Goal: Task Accomplishment & Management: Complete application form

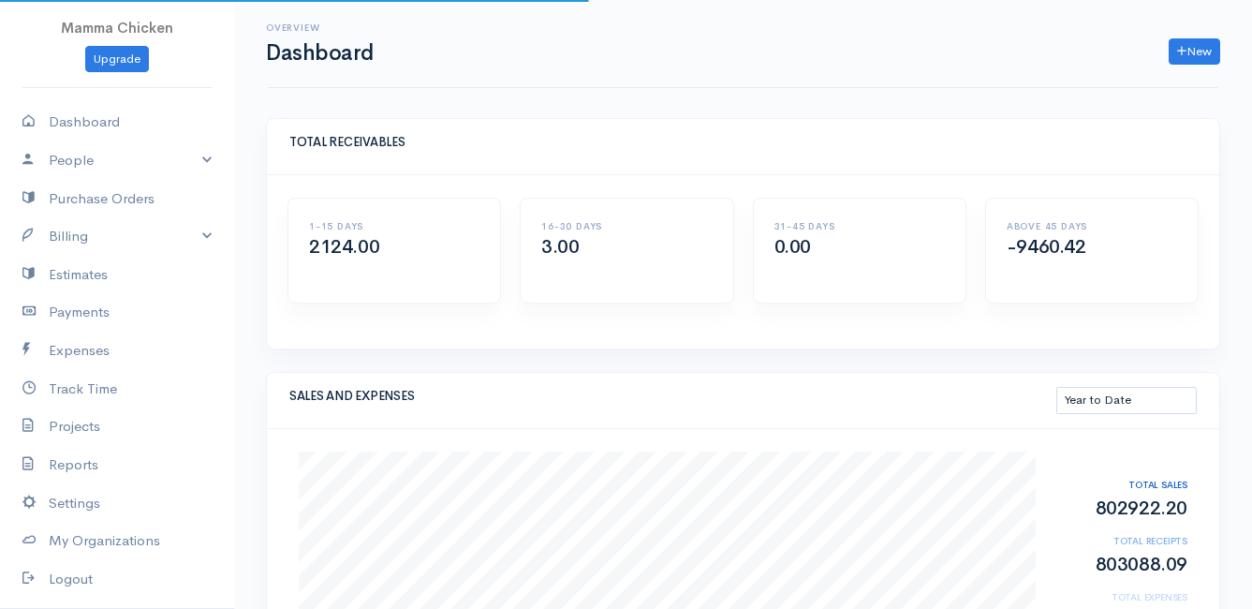
select select "thistoyear"
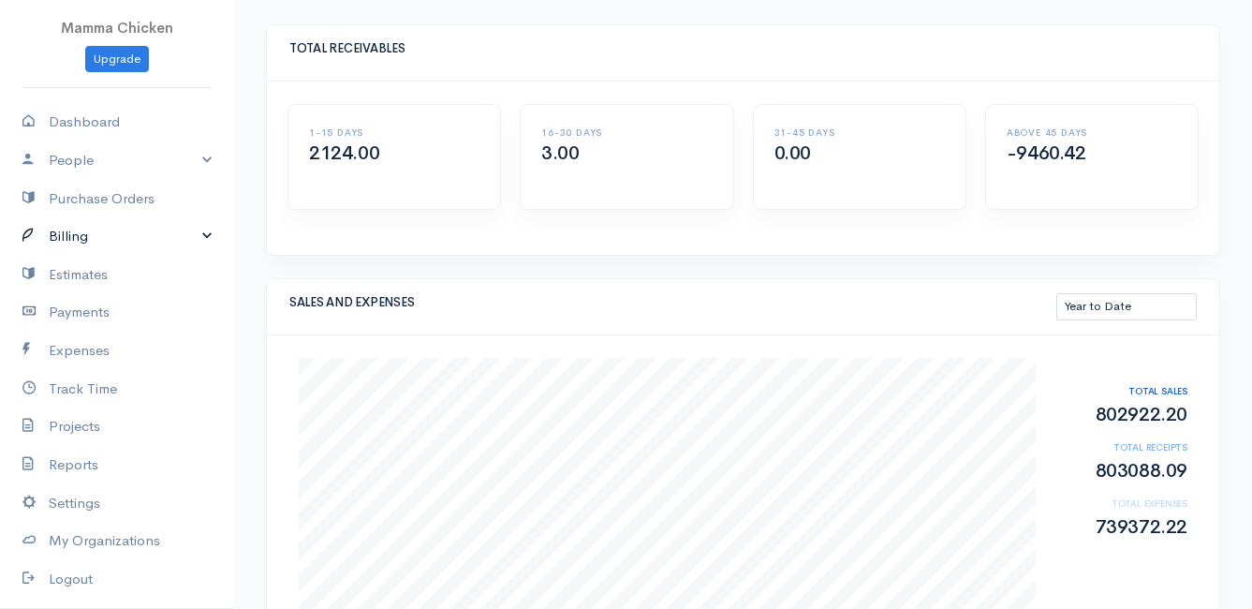
click at [85, 231] on link "Billing" at bounding box center [117, 236] width 234 height 38
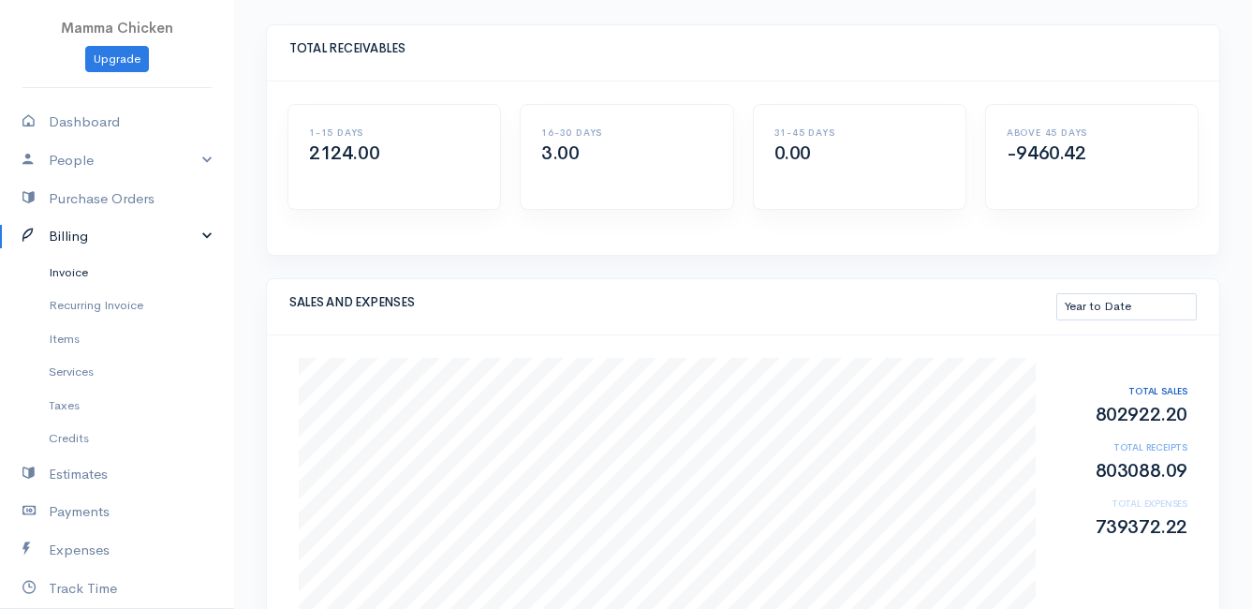
click at [72, 269] on link "Invoice" at bounding box center [117, 273] width 234 height 34
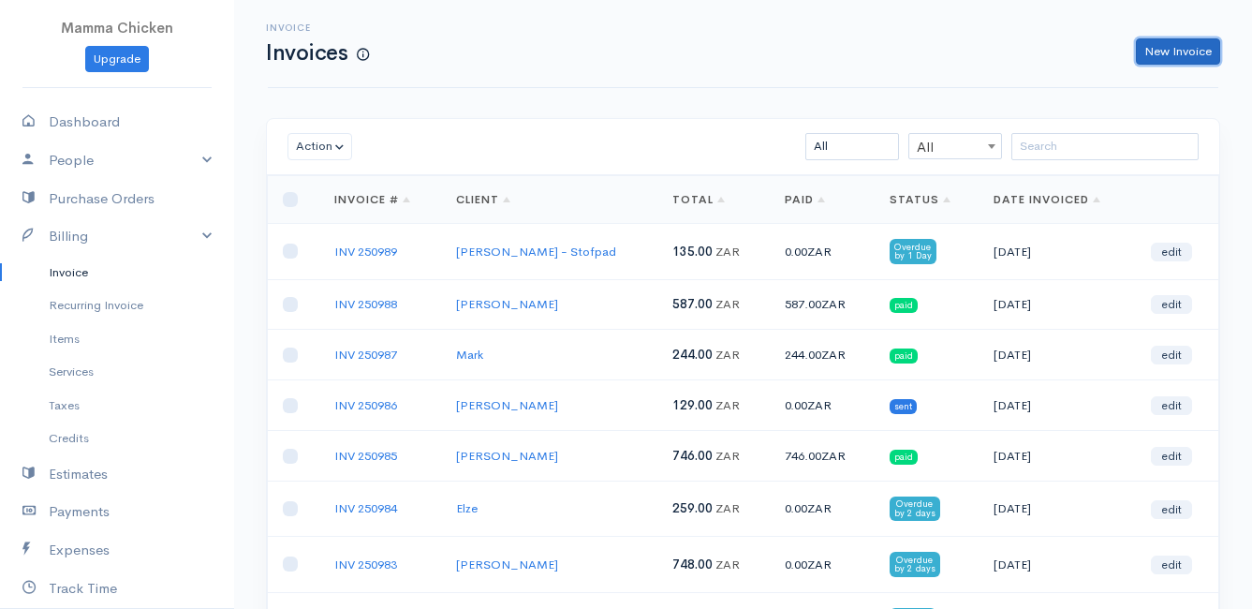
click at [1187, 49] on link "New Invoice" at bounding box center [1178, 51] width 84 height 27
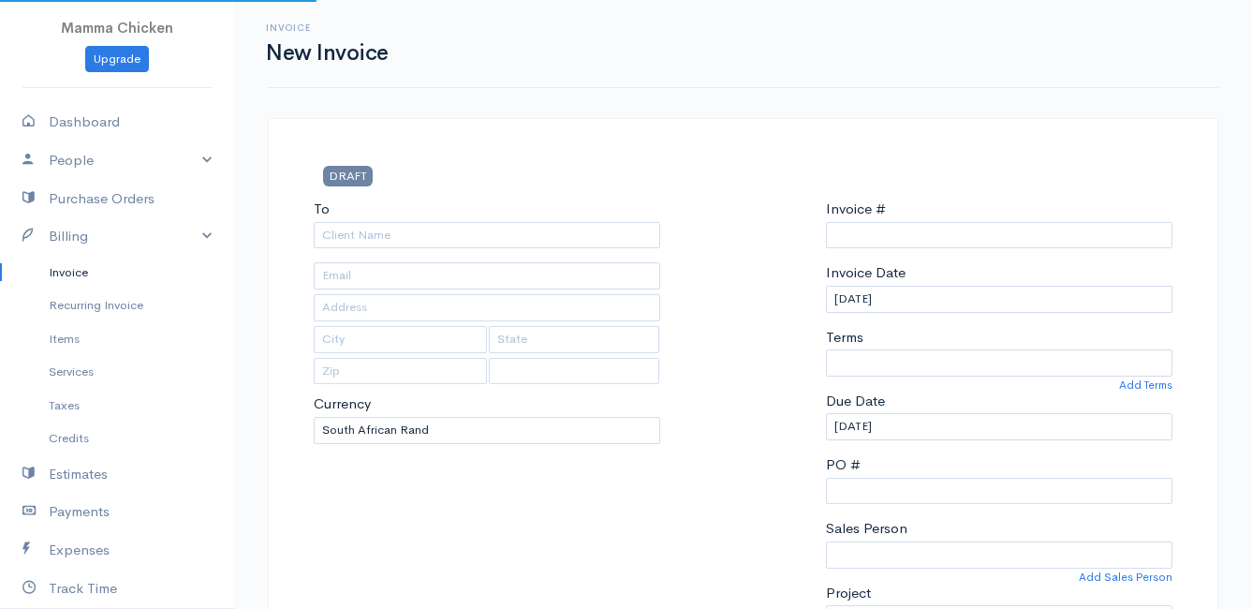
select select "ZAR"
select select "[GEOGRAPHIC_DATA]"
type input "INV 250990"
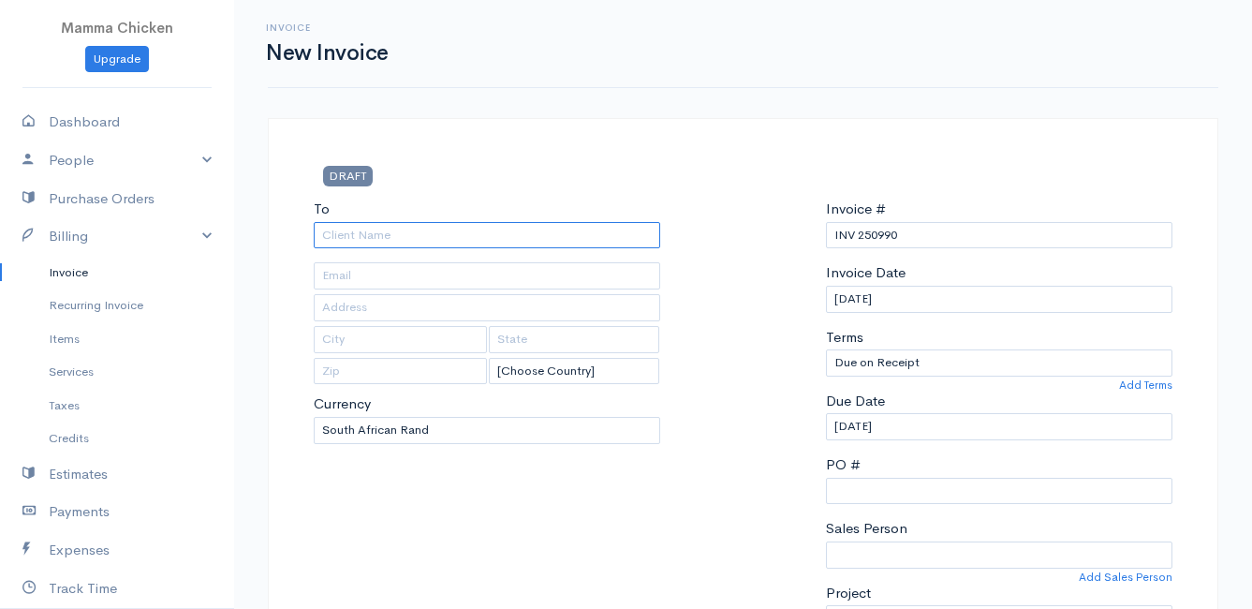
click at [347, 237] on input "To" at bounding box center [487, 235] width 346 height 27
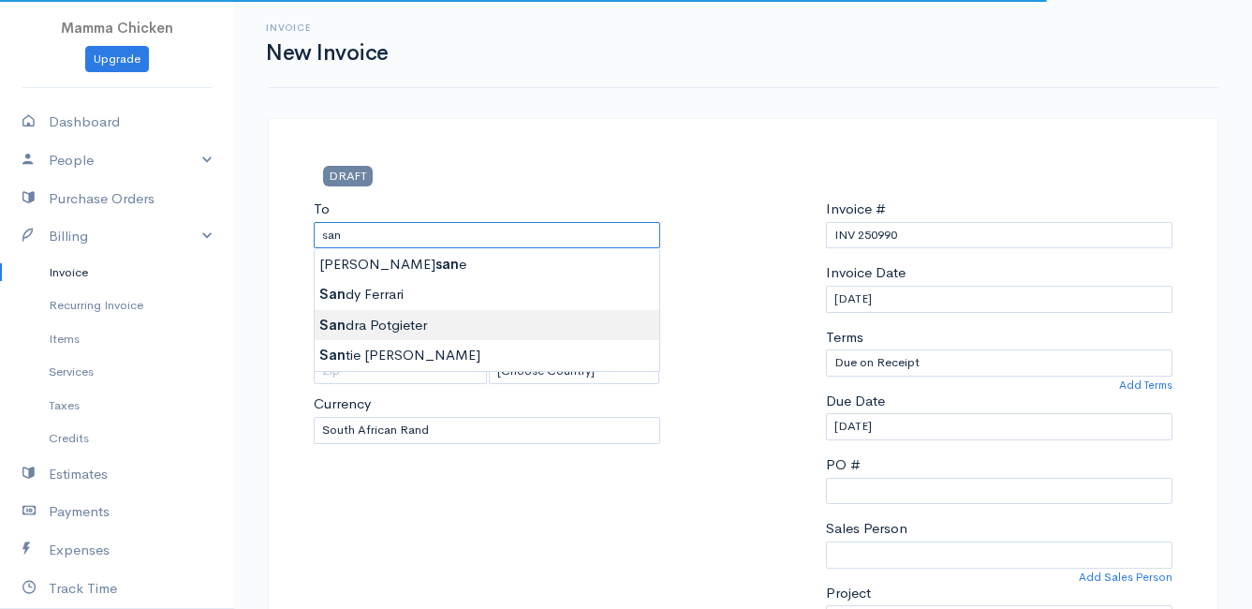
type input "[PERSON_NAME]"
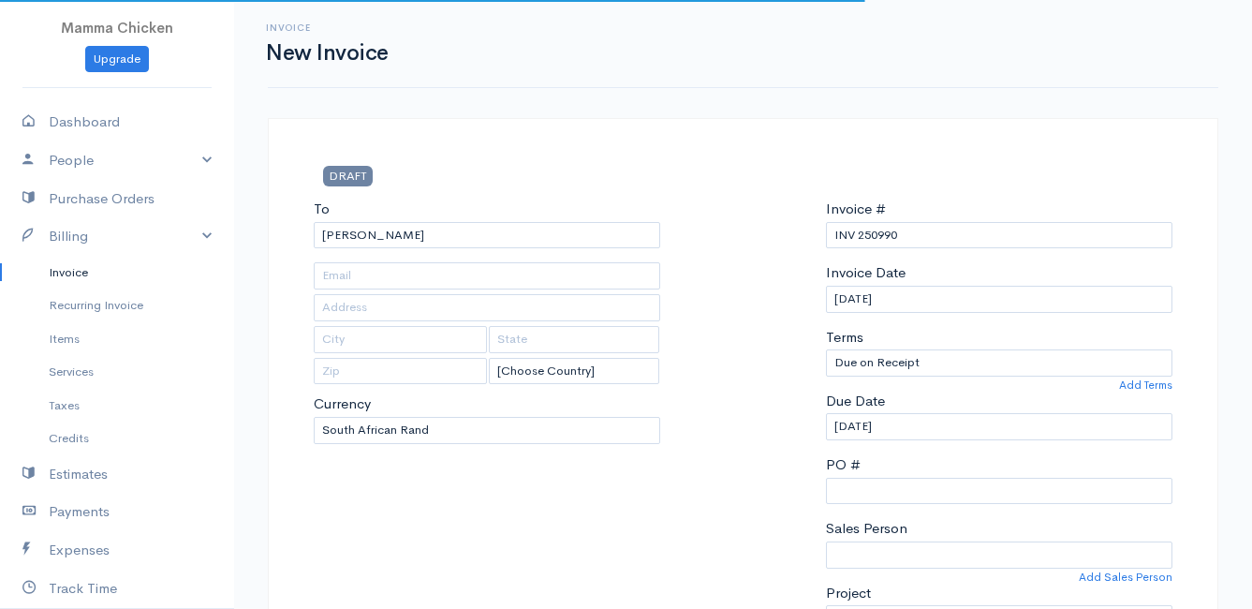
type input "4502 Ixia [PERSON_NAME]"
type input "Bettys Bay"
type input "7195"
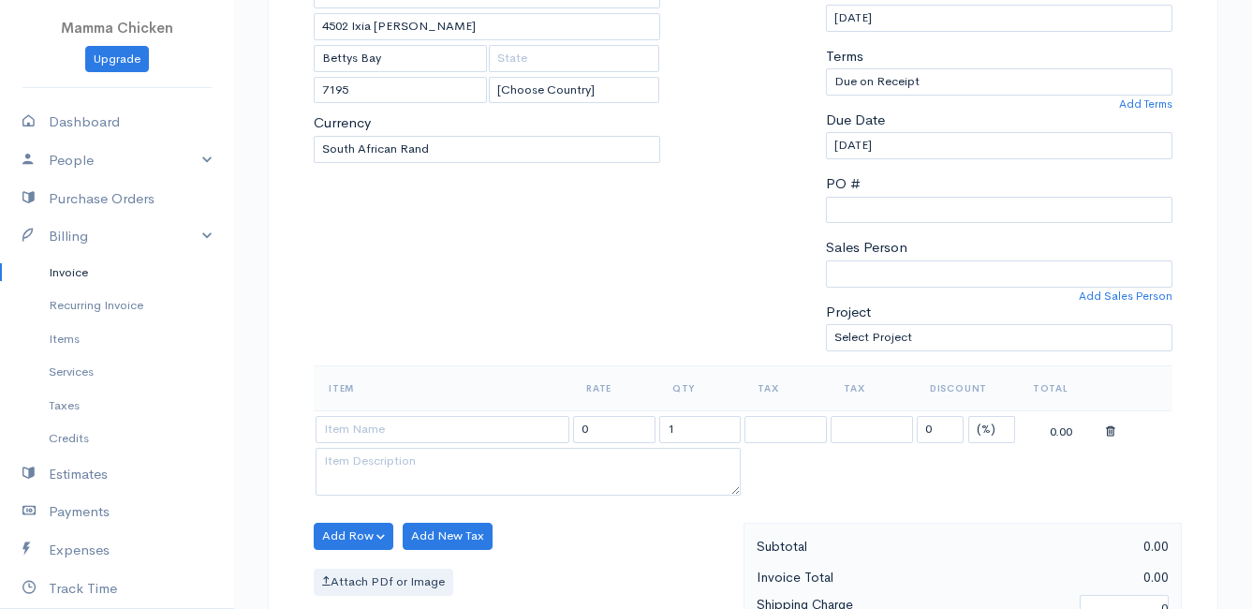
scroll to position [375, 0]
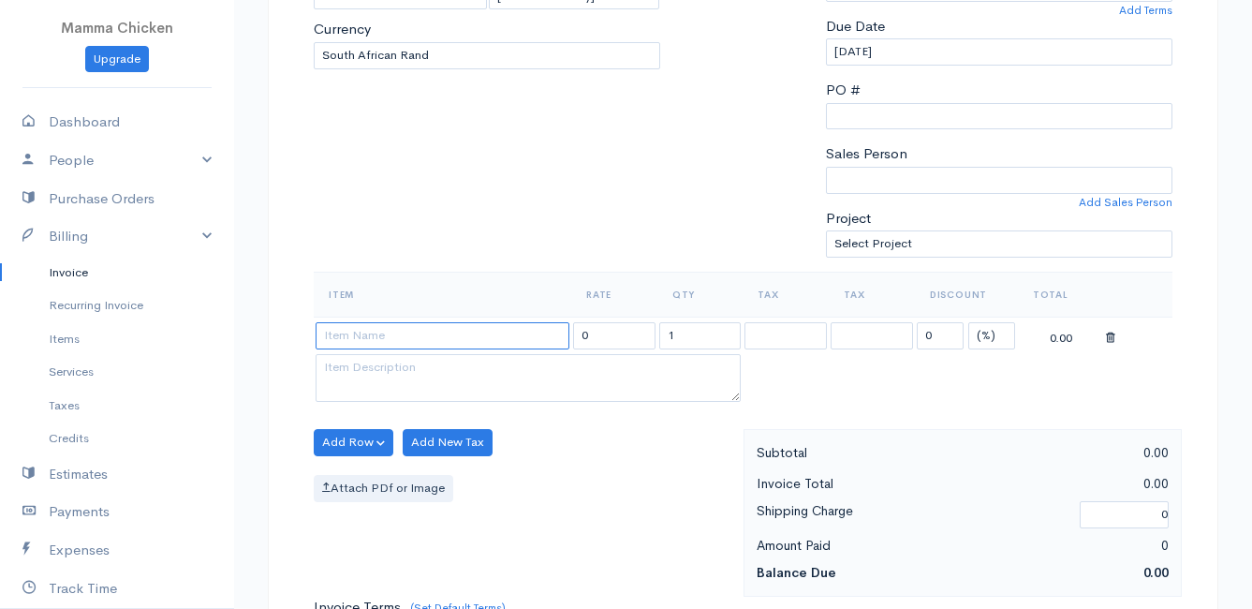
click at [418, 337] on input at bounding box center [443, 335] width 254 height 27
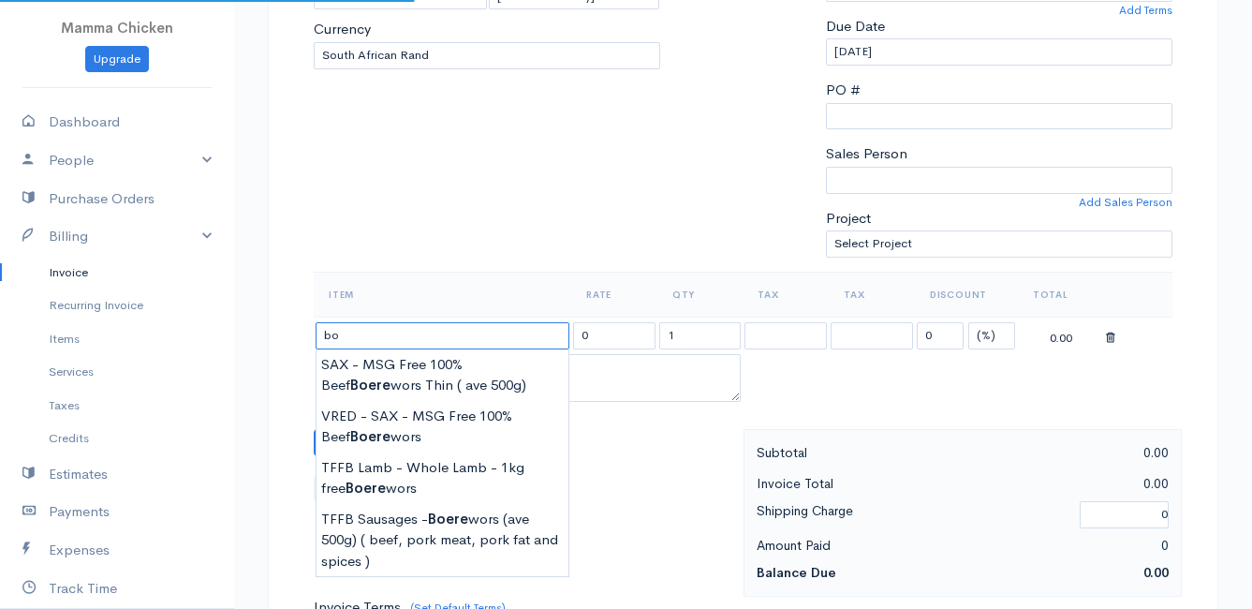
type input "b"
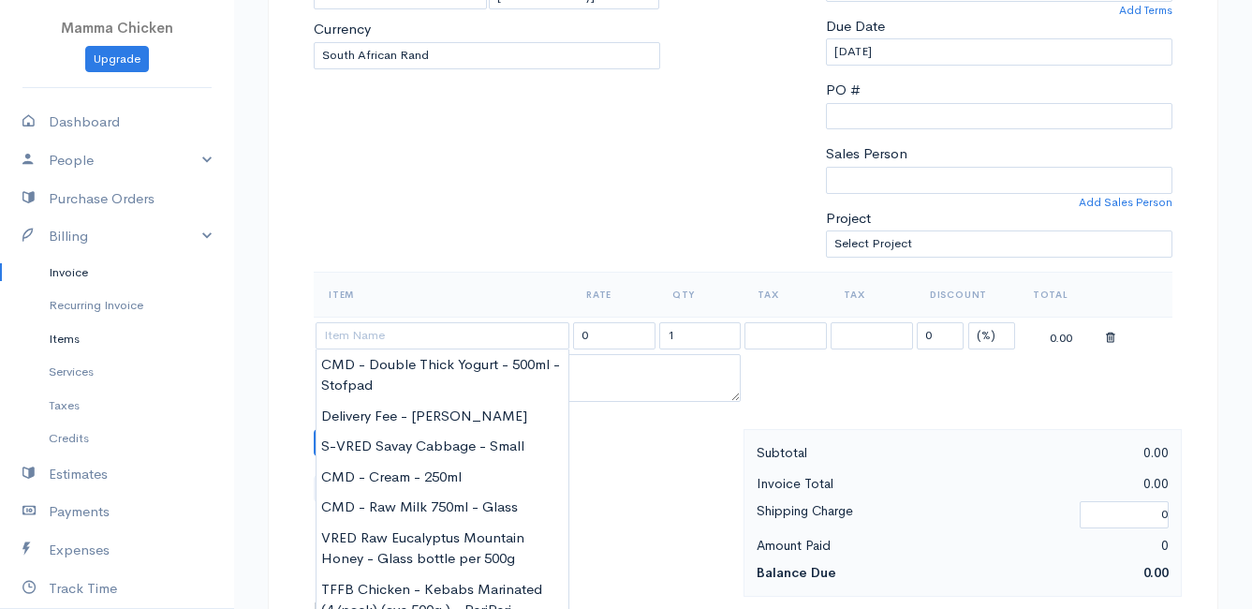
click at [66, 343] on link "Items" at bounding box center [117, 339] width 234 height 34
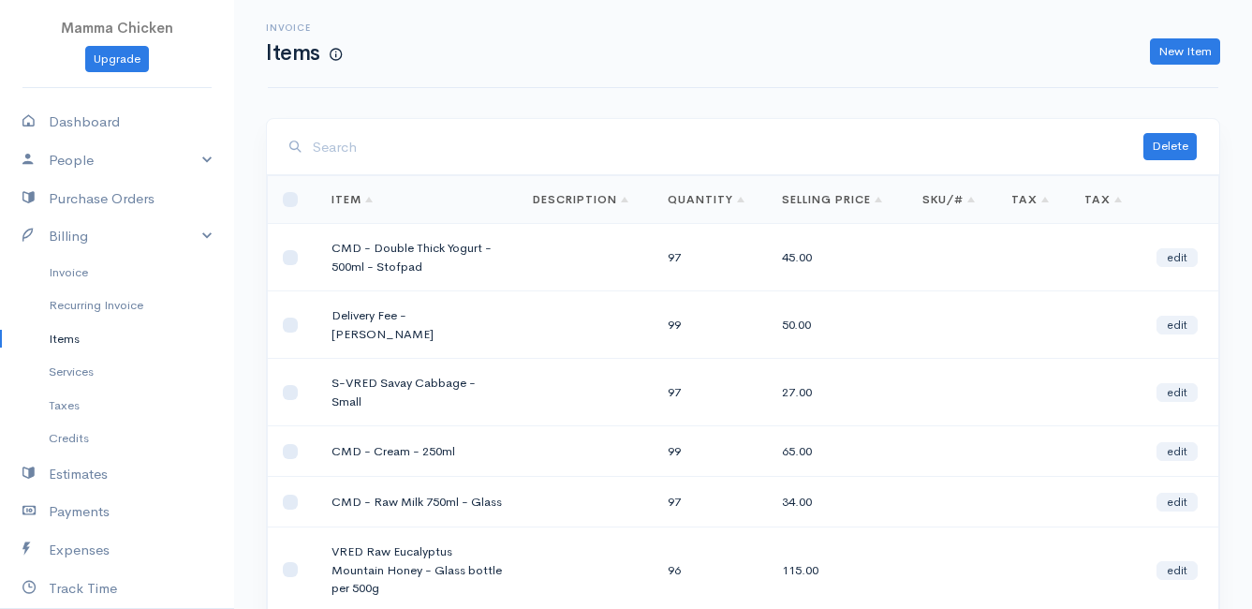
click at [370, 159] on input "search" at bounding box center [728, 147] width 831 height 38
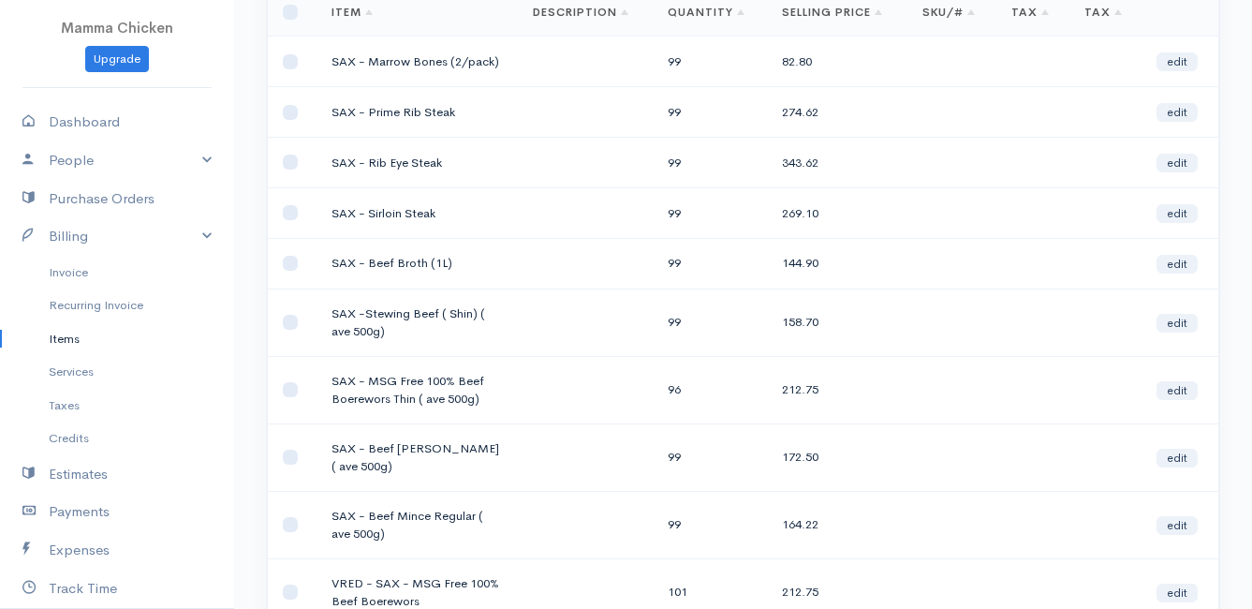
scroll to position [281, 0]
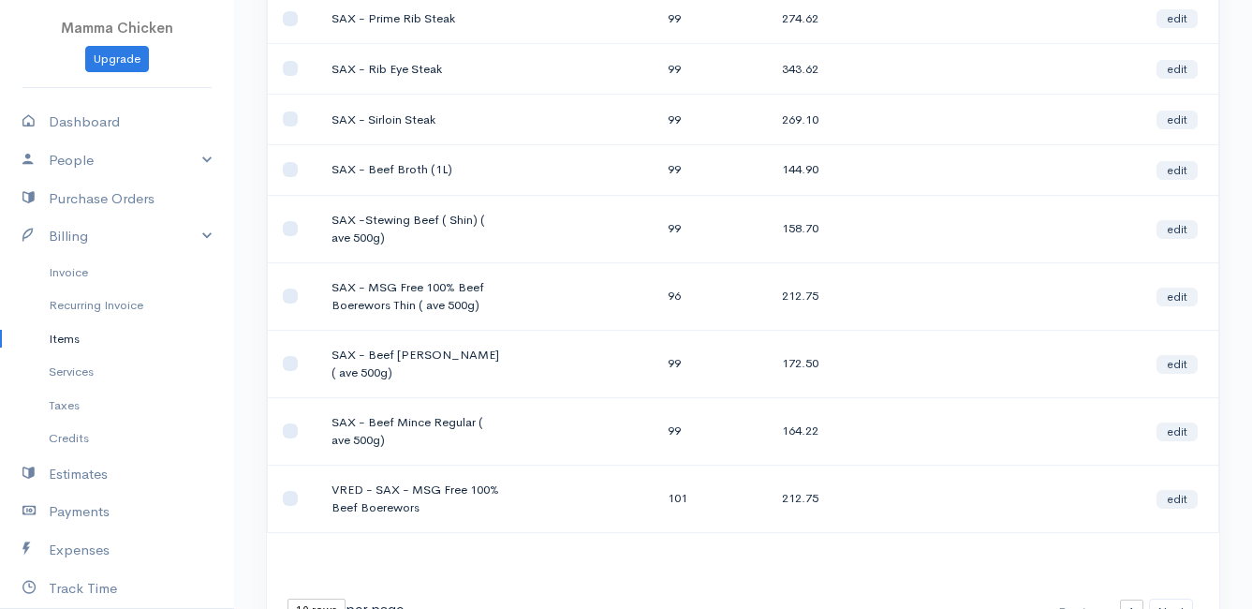
type input "sax"
drag, startPoint x: 478, startPoint y: 305, endPoint x: 313, endPoint y: 287, distance: 165.9
click at [313, 287] on tr "SAX - MSG Free 100% Beef Boerewors Thin ( ave 500g) 96 212.75 edit" at bounding box center [743, 295] width 951 height 67
copy tr "SAX - MSG Free 100% Beef Boerewors Thin ( ave 500g)"
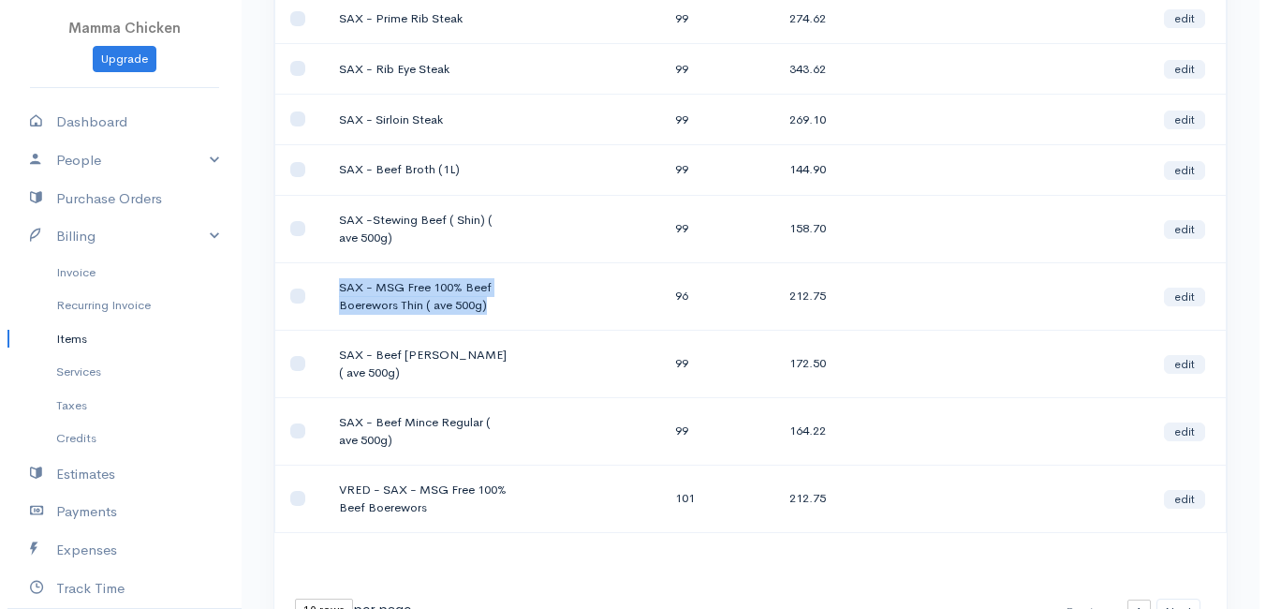
scroll to position [0, 0]
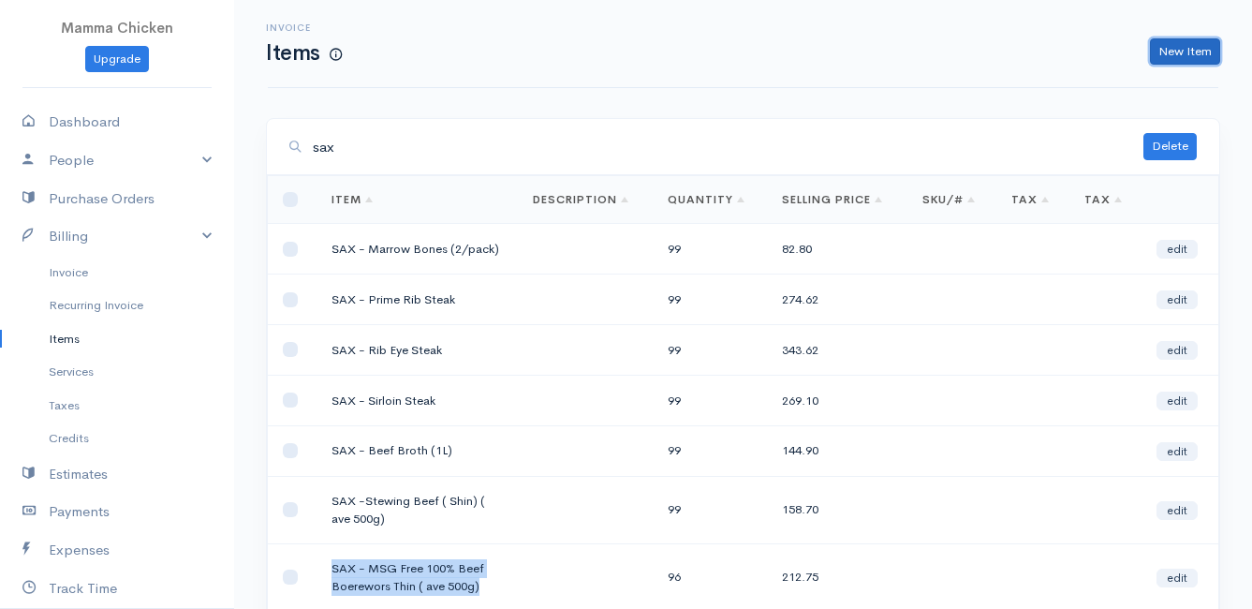
click at [1170, 50] on link "New Item" at bounding box center [1185, 51] width 70 height 27
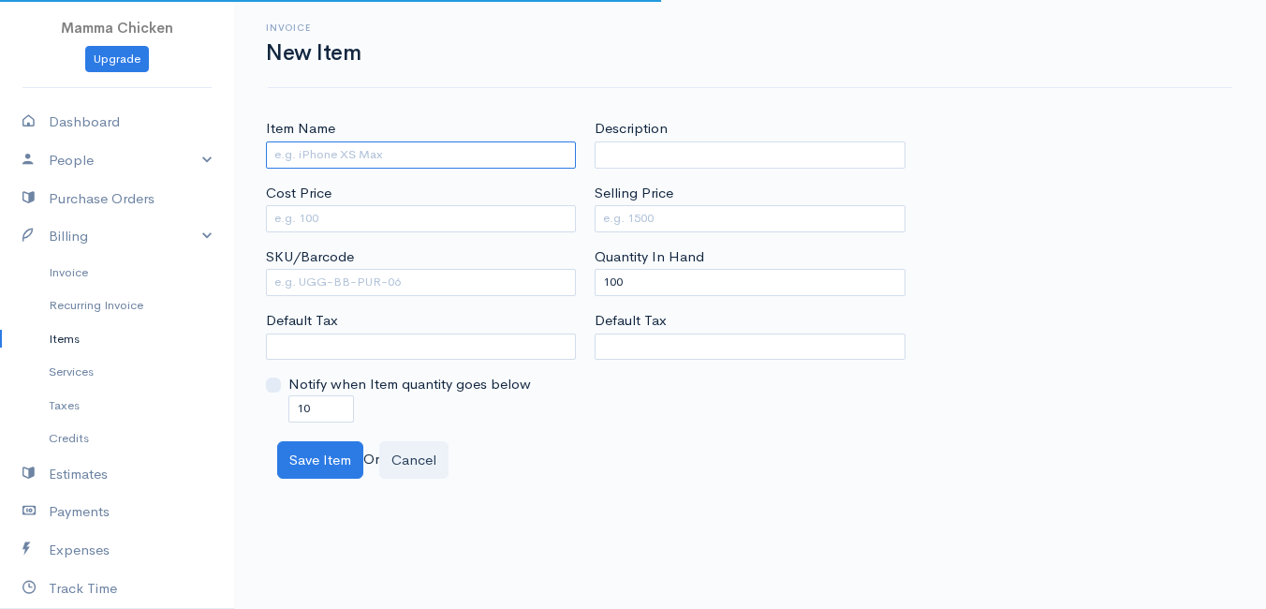
click at [335, 157] on input "Item Name" at bounding box center [421, 154] width 310 height 27
paste input "SAX - MSG Free 100% Beef Boerewors Thin ( ave 500g)"
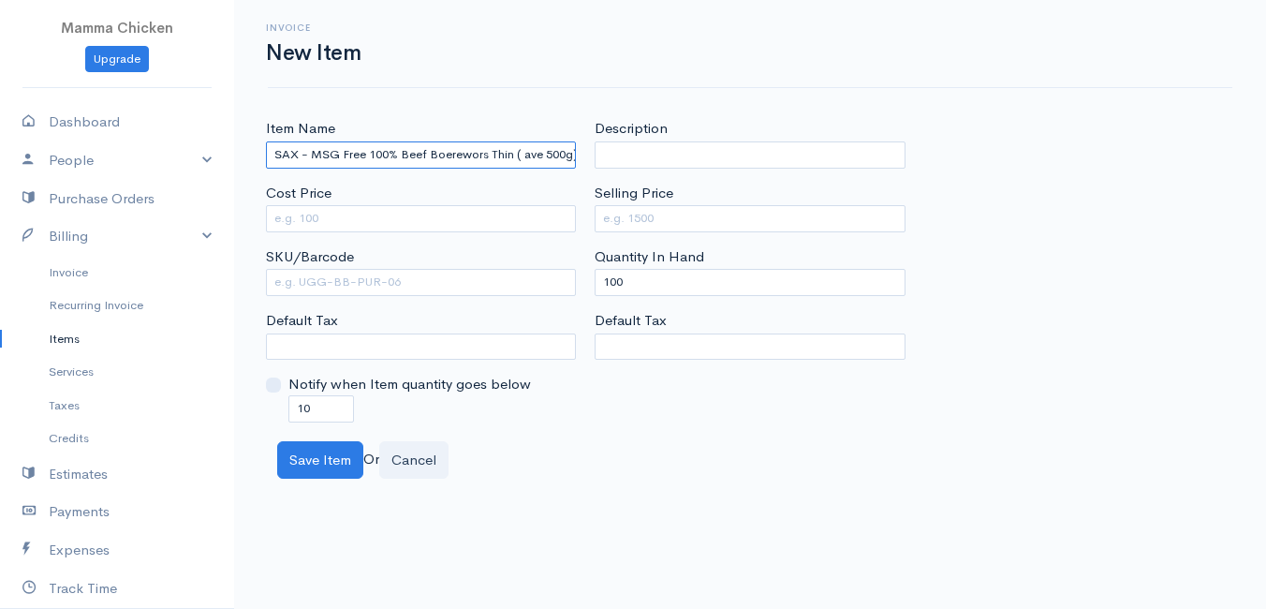
scroll to position [0, 28]
click at [511, 154] on input "SAX - MSG Free 100% Beef Boerewors Thin ( ave 500g)" at bounding box center [421, 154] width 310 height 27
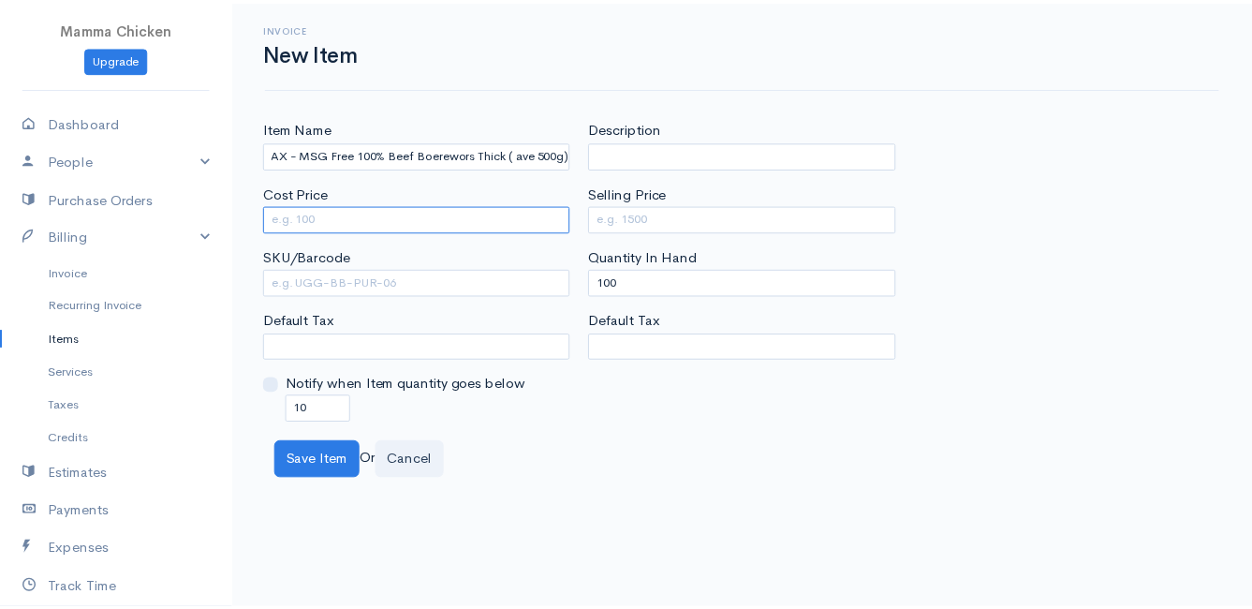
scroll to position [0, 0]
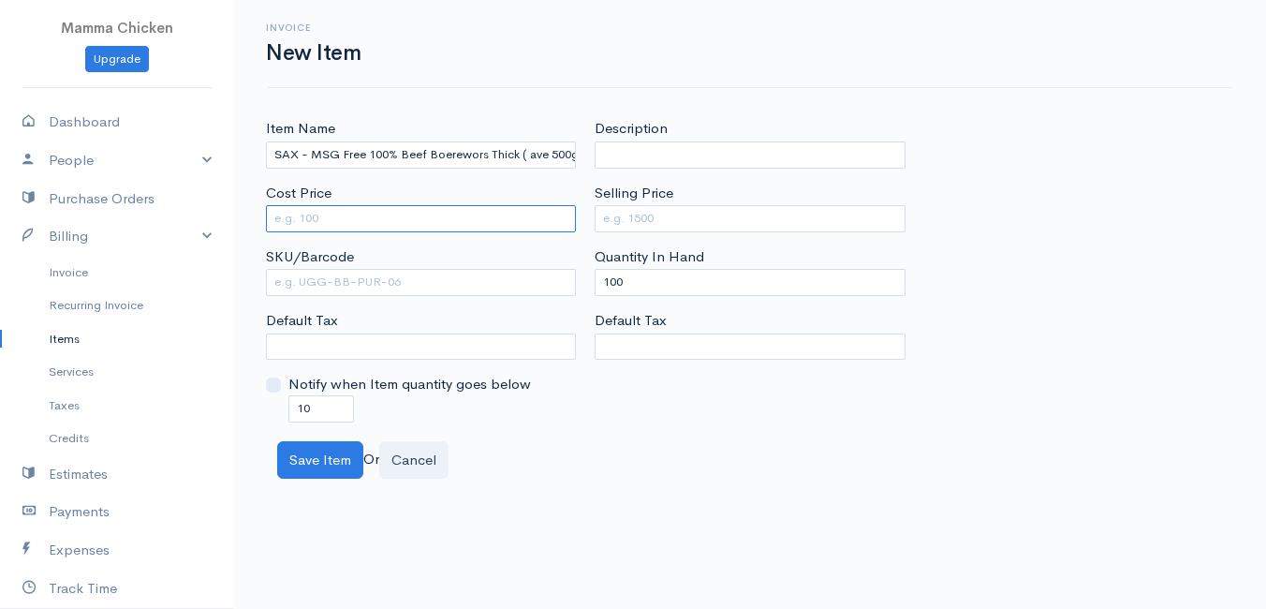
click at [552, 215] on input "Cost Price" at bounding box center [421, 218] width 310 height 27
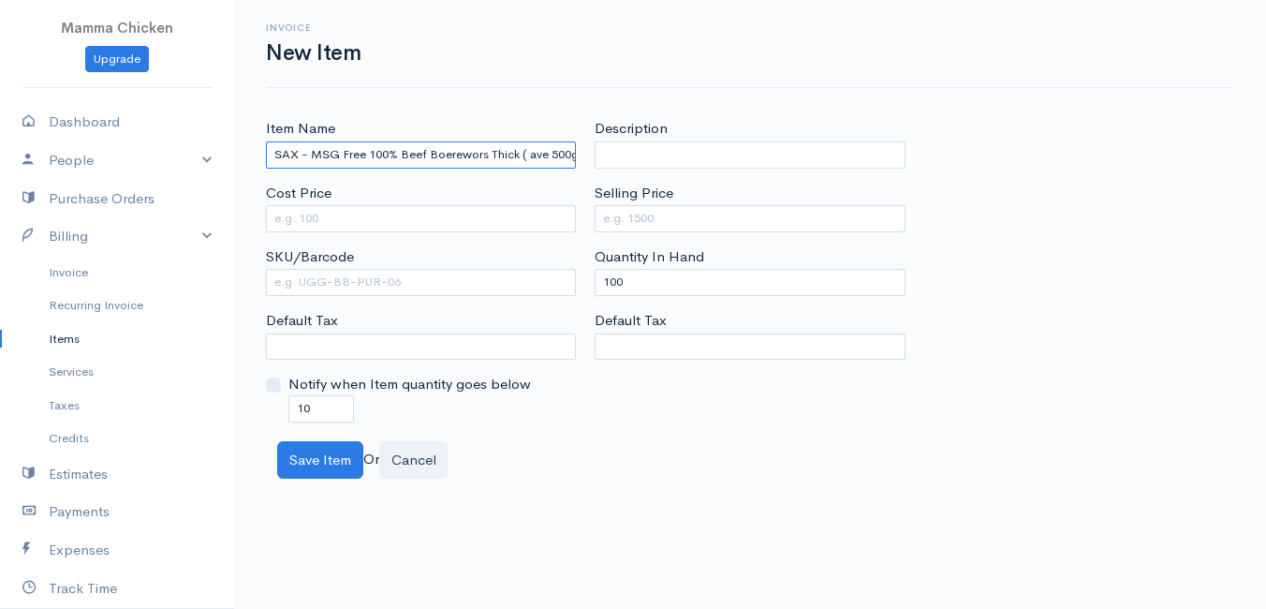
drag, startPoint x: 301, startPoint y: 157, endPoint x: 348, endPoint y: 188, distance: 56.9
click at [301, 158] on input "SAX - MSG Free 100% Beef Boerewors Thick ( ave 500g)" at bounding box center [421, 154] width 310 height 27
type input "SAX - MSG Free 100% Beef Boerewors Thick ( ave 500g)"
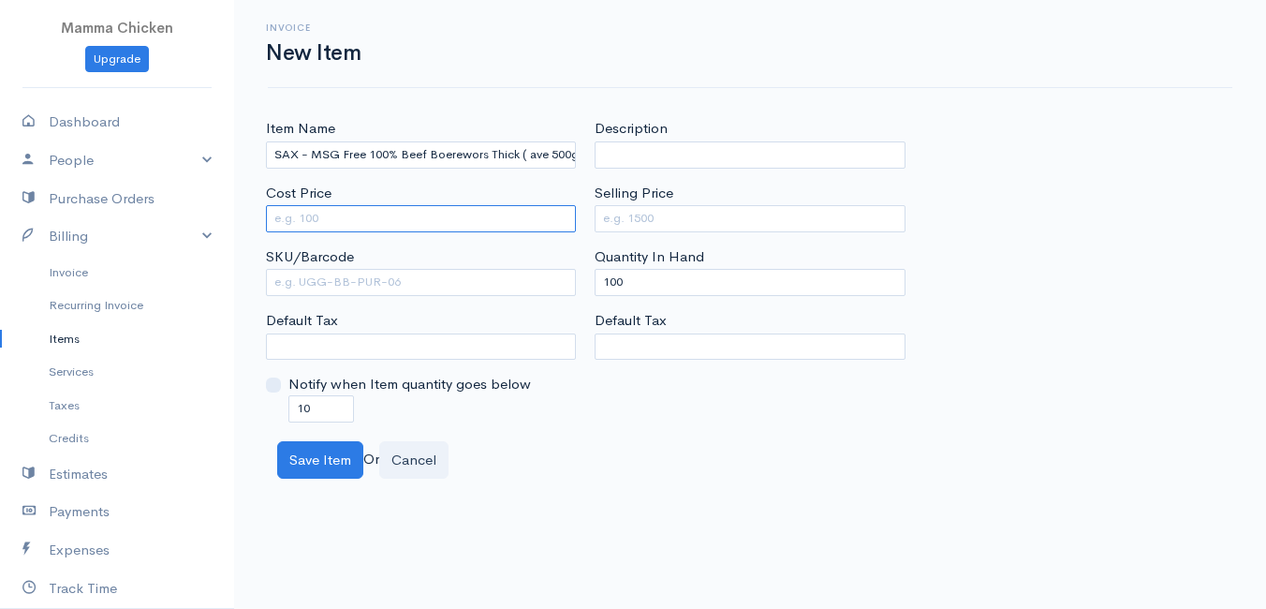
click at [350, 220] on input "Cost Price" at bounding box center [421, 218] width 310 height 27
type input "159"
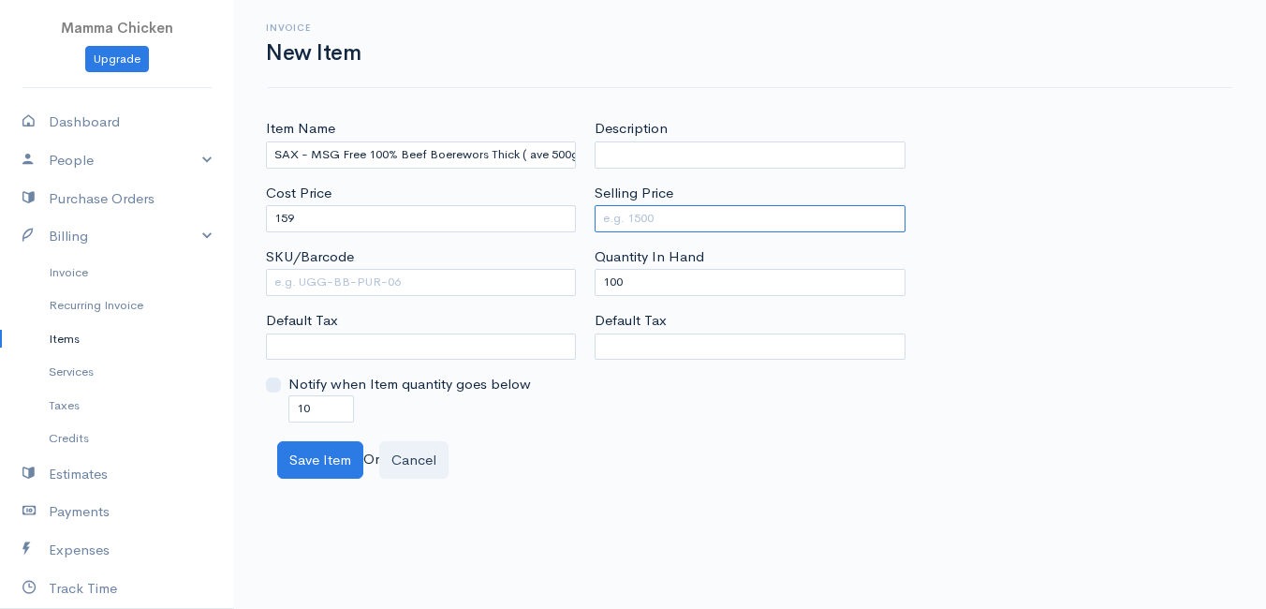
click at [652, 219] on input "Selling Price" at bounding box center [750, 218] width 310 height 27
type input "212.75"
click at [604, 490] on body "Mamma Chicken Upgrade Dashboard People Clients Vendors Staff Users Purchase Ord…" at bounding box center [633, 304] width 1266 height 609
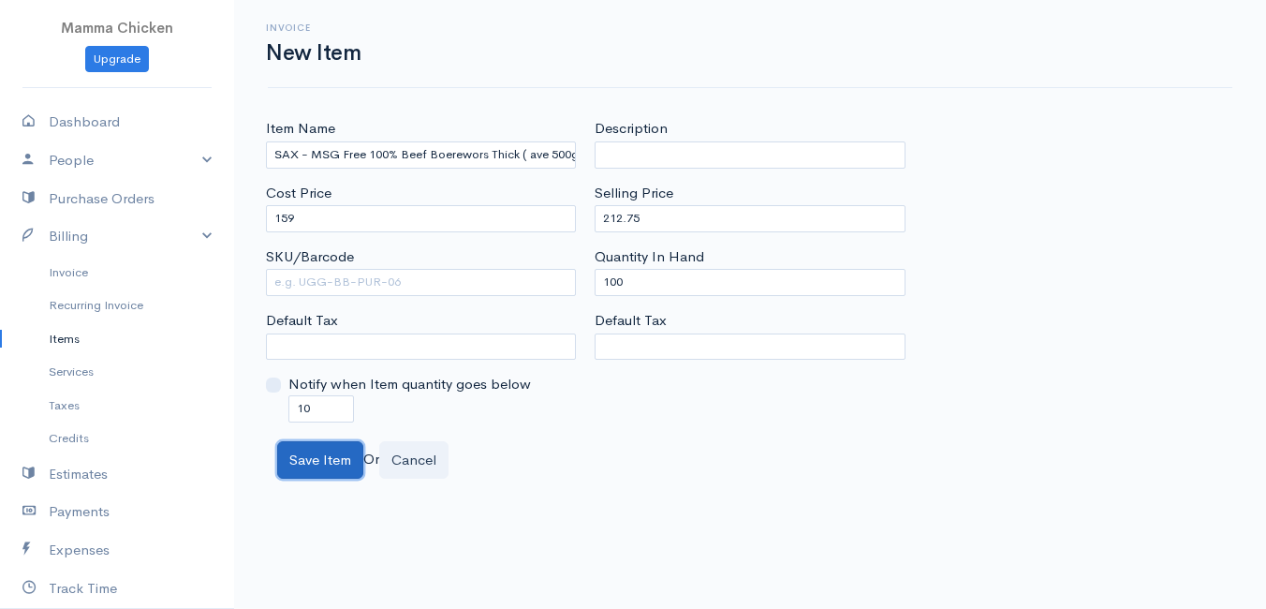
click at [334, 460] on button "Save Item" at bounding box center [320, 460] width 86 height 38
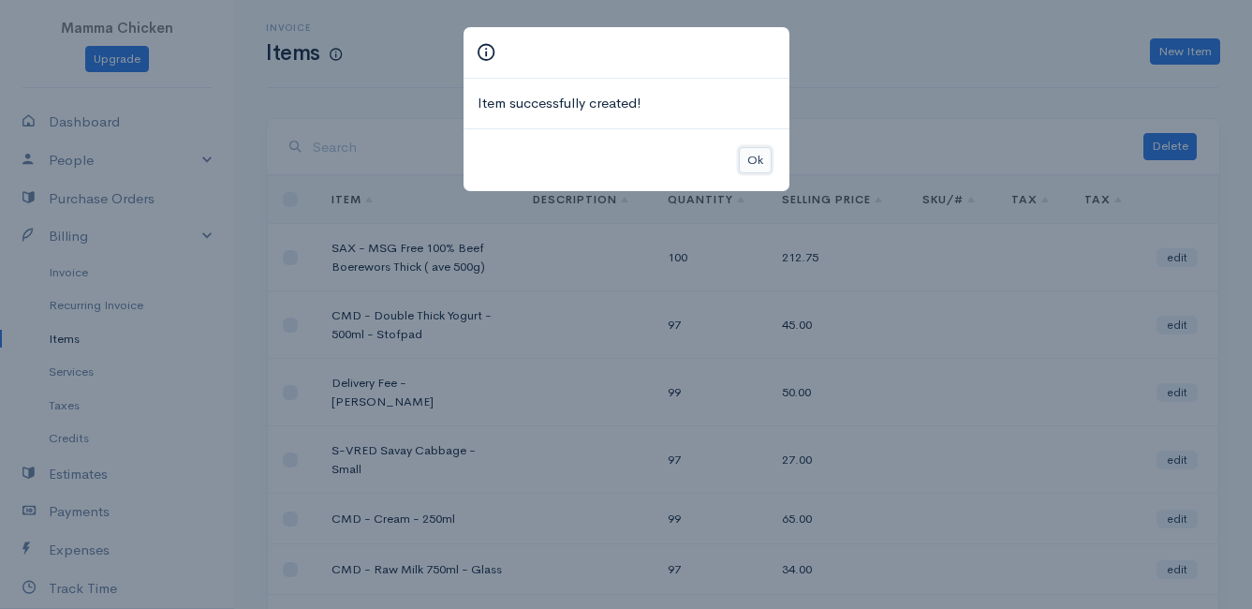
click at [751, 165] on button "Ok" at bounding box center [755, 160] width 33 height 27
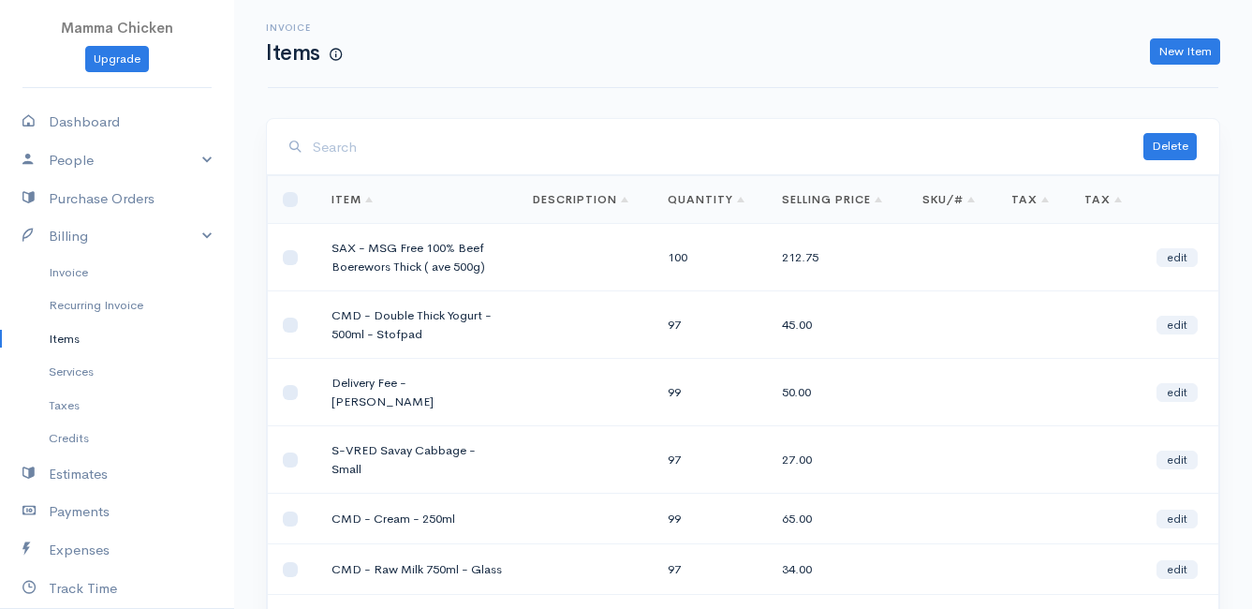
click at [455, 152] on input "search" at bounding box center [728, 147] width 831 height 38
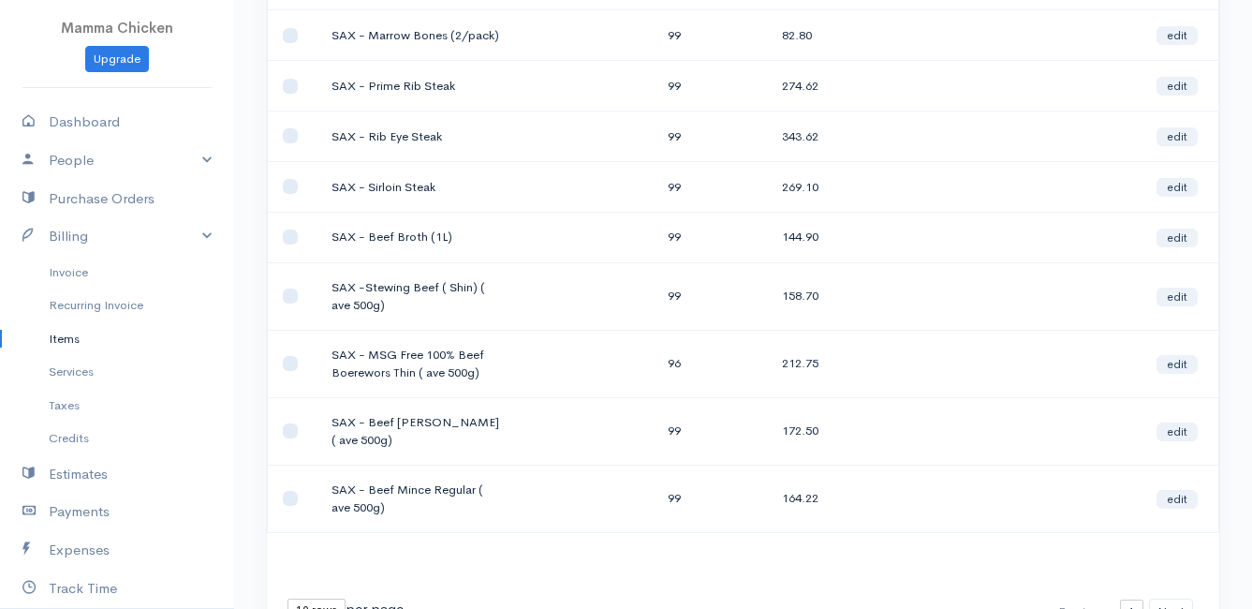
scroll to position [375, 0]
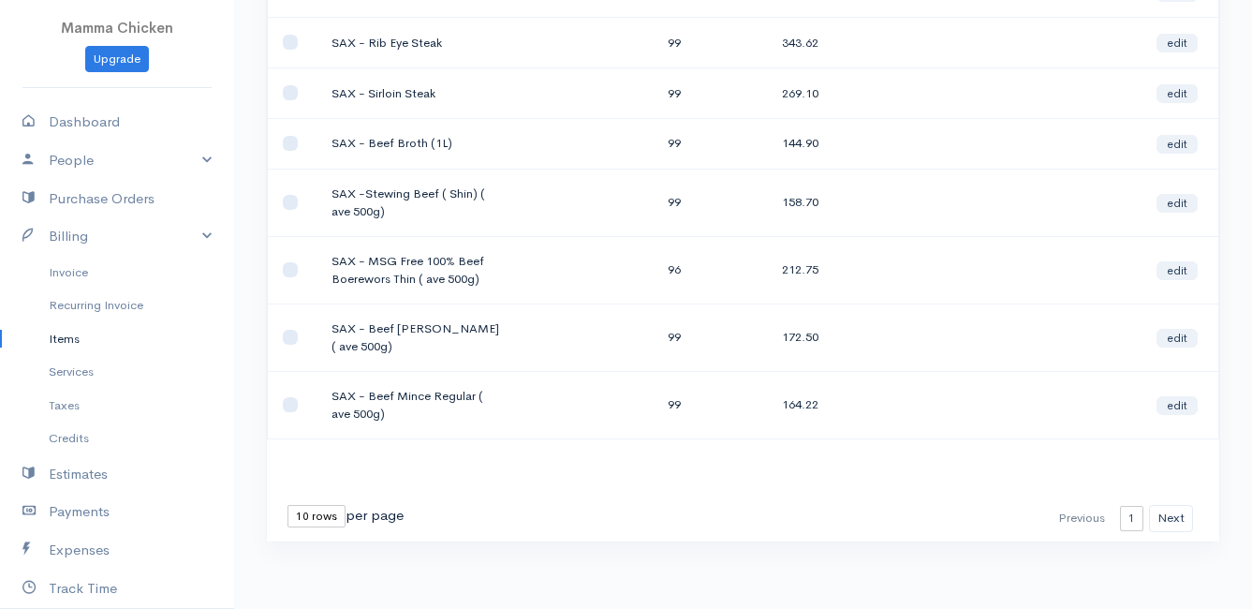
type input "sax"
click at [331, 513] on select "10 rows 25 rows 50 rows" at bounding box center [316, 516] width 58 height 22
select select "25"
click at [287, 505] on select "10 rows 25 rows 50 rows" at bounding box center [316, 516] width 58 height 22
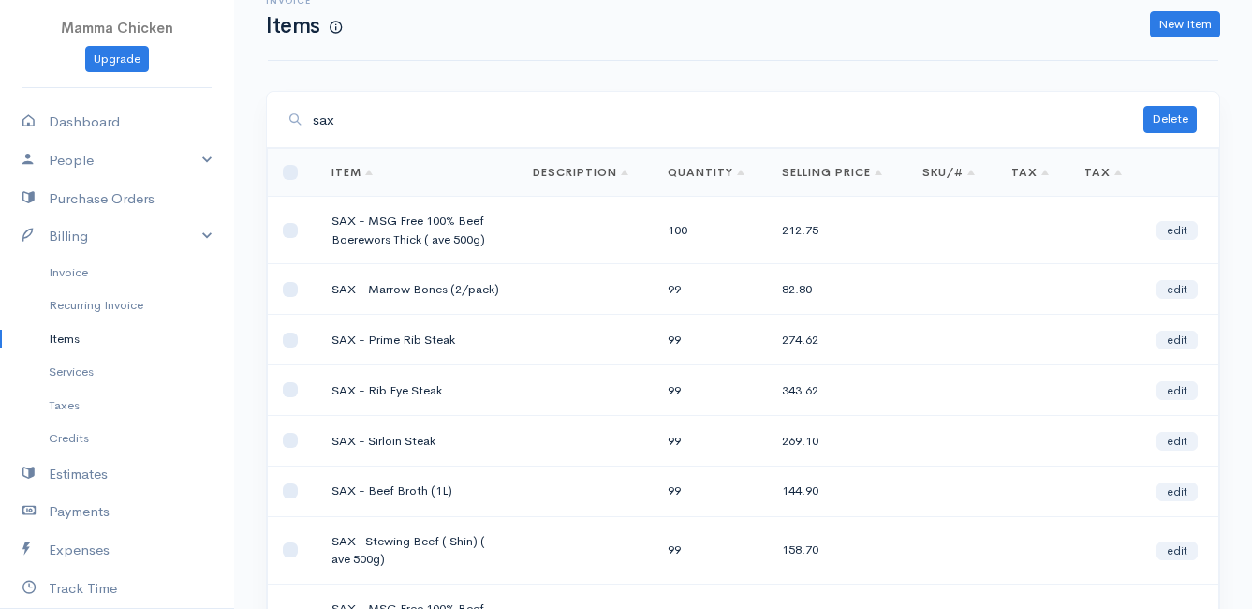
scroll to position [0, 0]
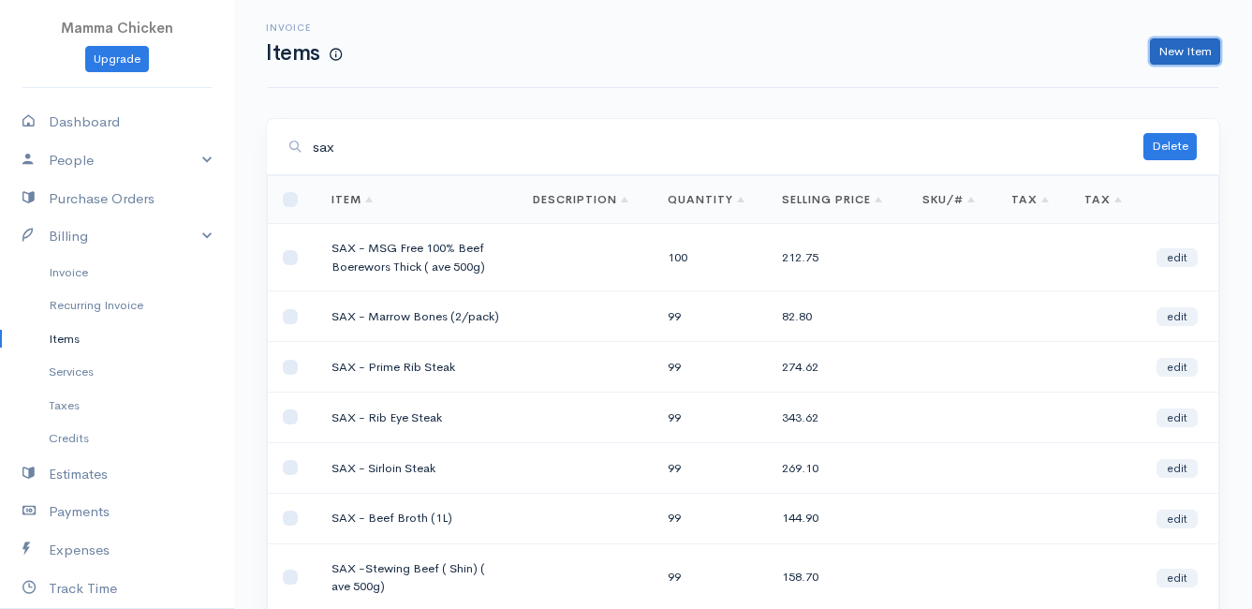
click at [1194, 49] on link "New Item" at bounding box center [1185, 51] width 70 height 27
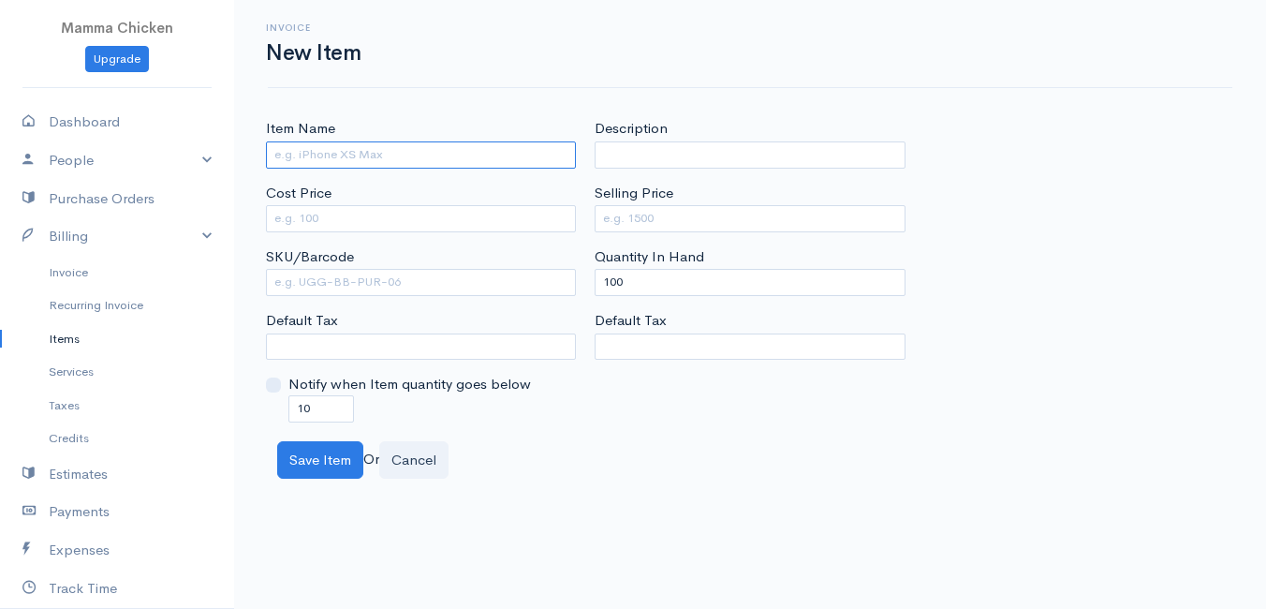
click at [315, 155] on input "Item Name" at bounding box center [421, 154] width 310 height 27
paste input "SAX - Burger Patties (150g/[PERSON_NAME])"
type input "SAX - Burger Patties (150g/[PERSON_NAME])"
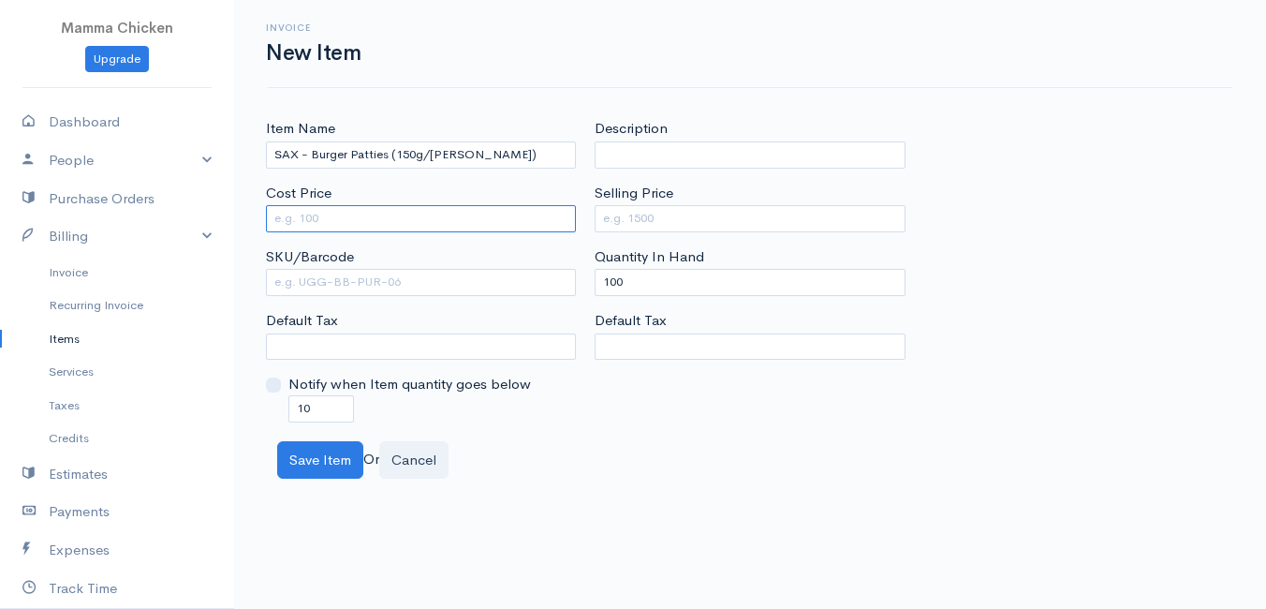
click at [399, 220] on input "Cost Price" at bounding box center [421, 218] width 310 height 27
type input "129"
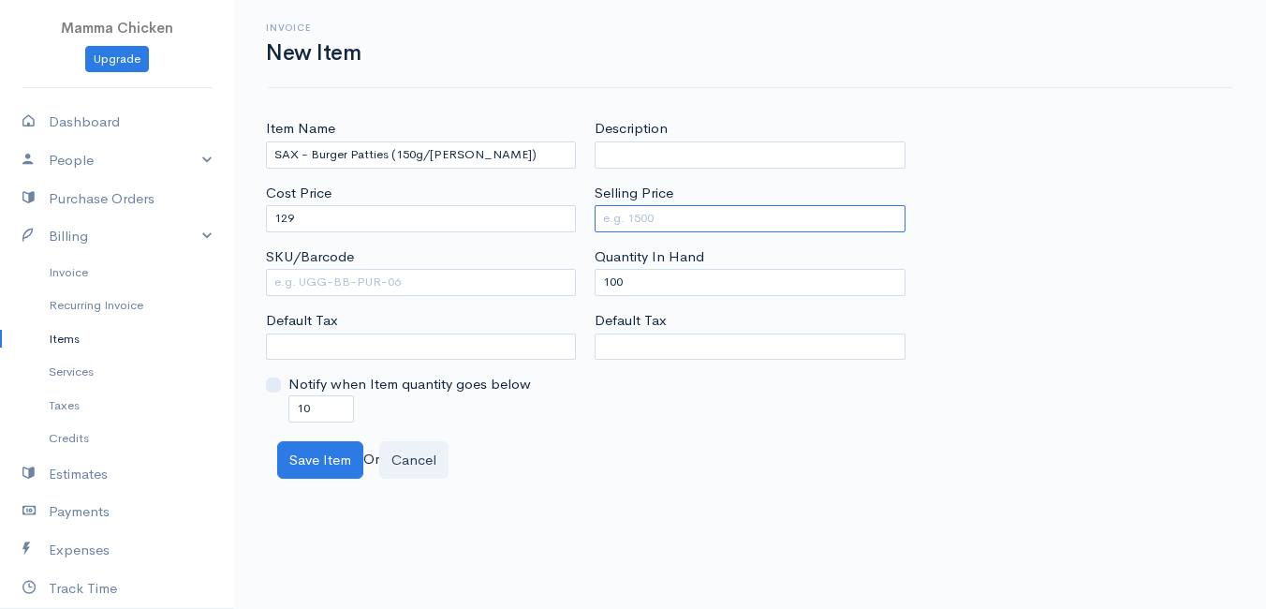
click at [653, 219] on input "Selling Price" at bounding box center [750, 218] width 310 height 27
type input "178.02"
click at [718, 435] on div "Item Name SAX - Burger Patties (150g/[PERSON_NAME]) Cost Price 129 SKU/Barcode …" at bounding box center [750, 298] width 1032 height 360
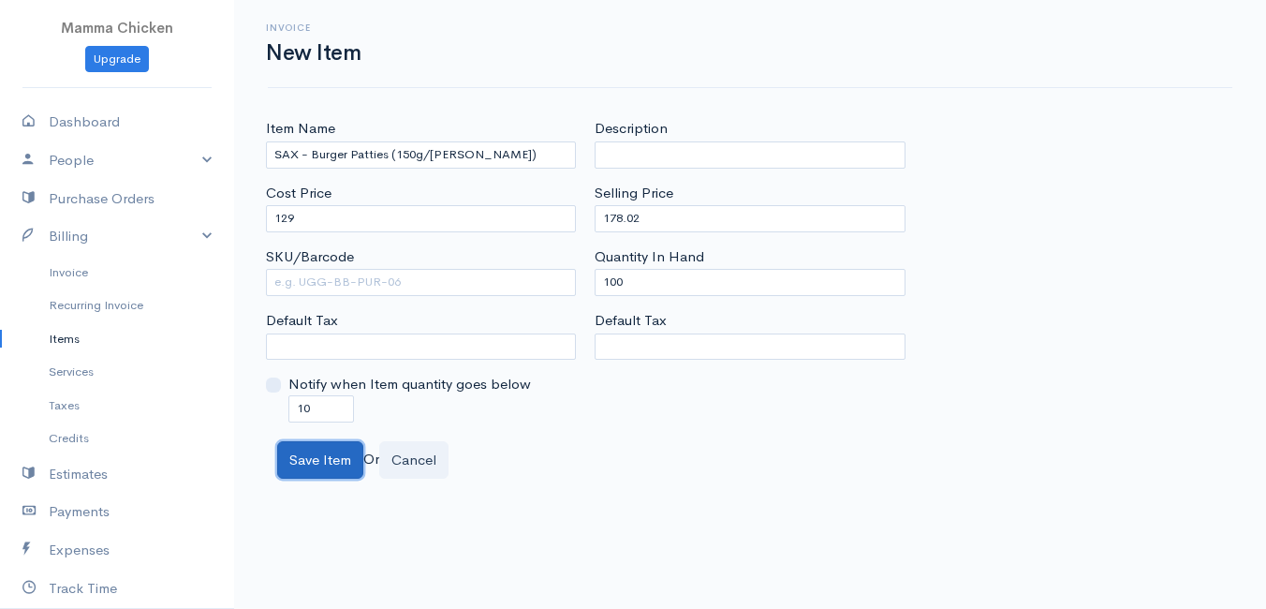
click at [330, 465] on button "Save Item" at bounding box center [320, 460] width 86 height 38
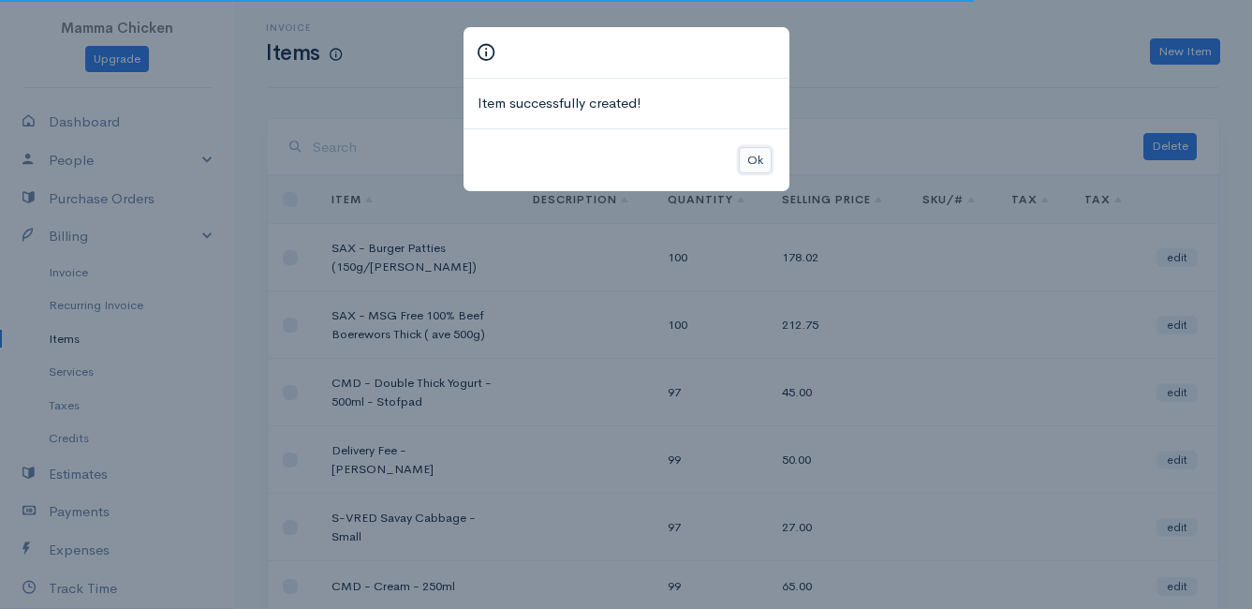
click at [744, 161] on button "Ok" at bounding box center [755, 160] width 33 height 27
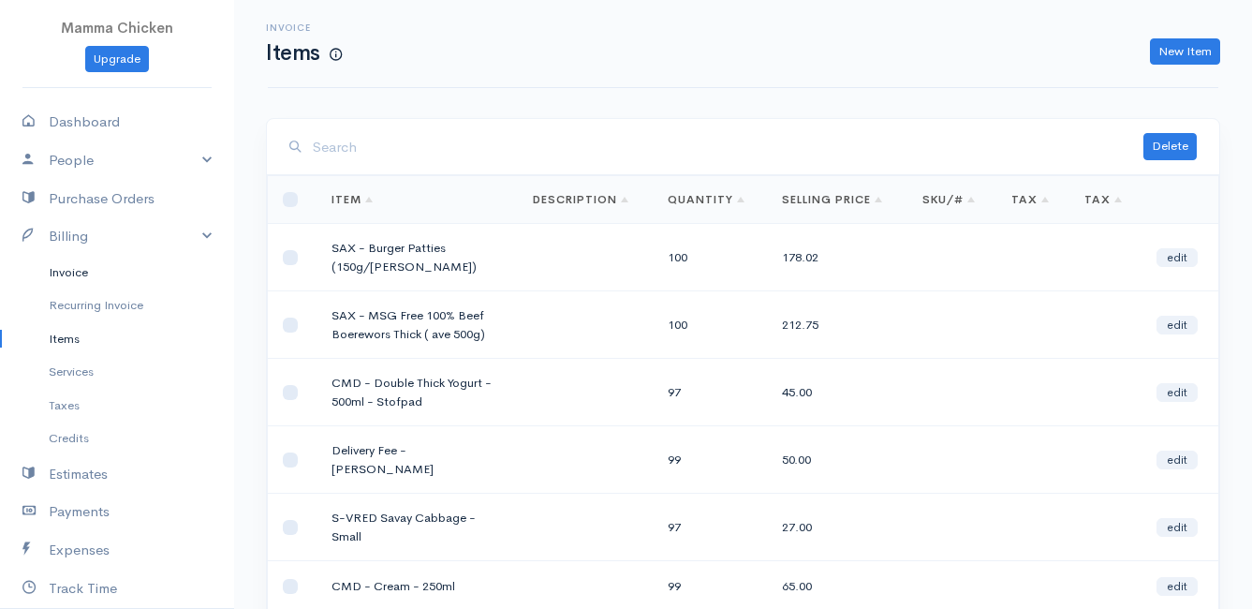
click at [66, 272] on link "Invoice" at bounding box center [117, 273] width 234 height 34
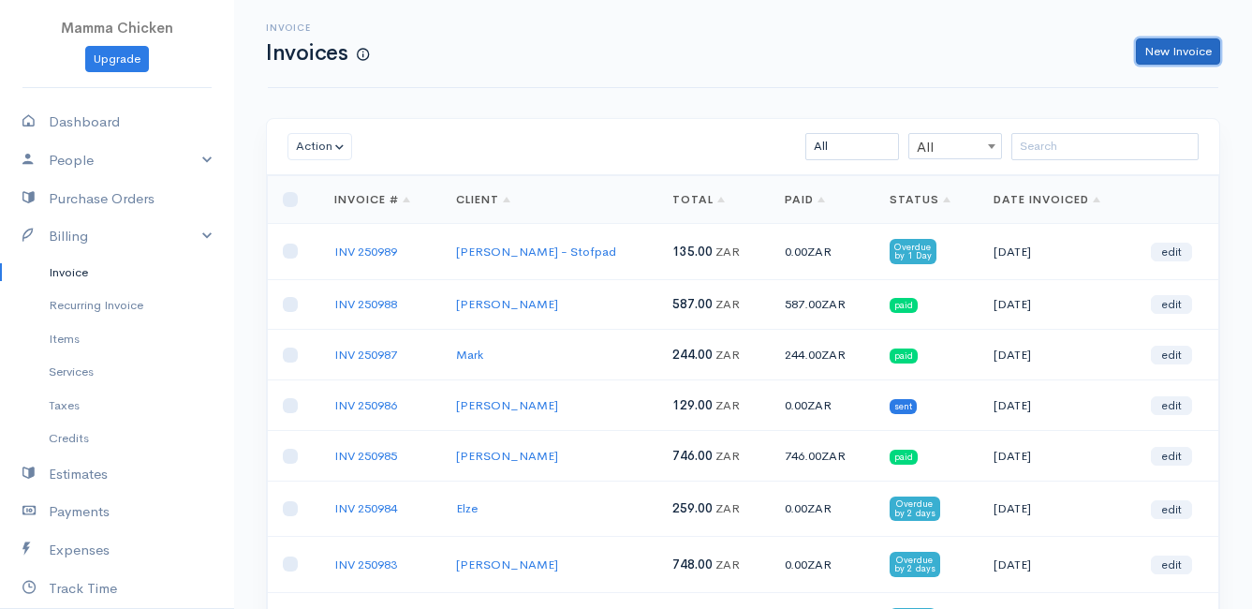
click at [1178, 45] on link "New Invoice" at bounding box center [1178, 51] width 84 height 27
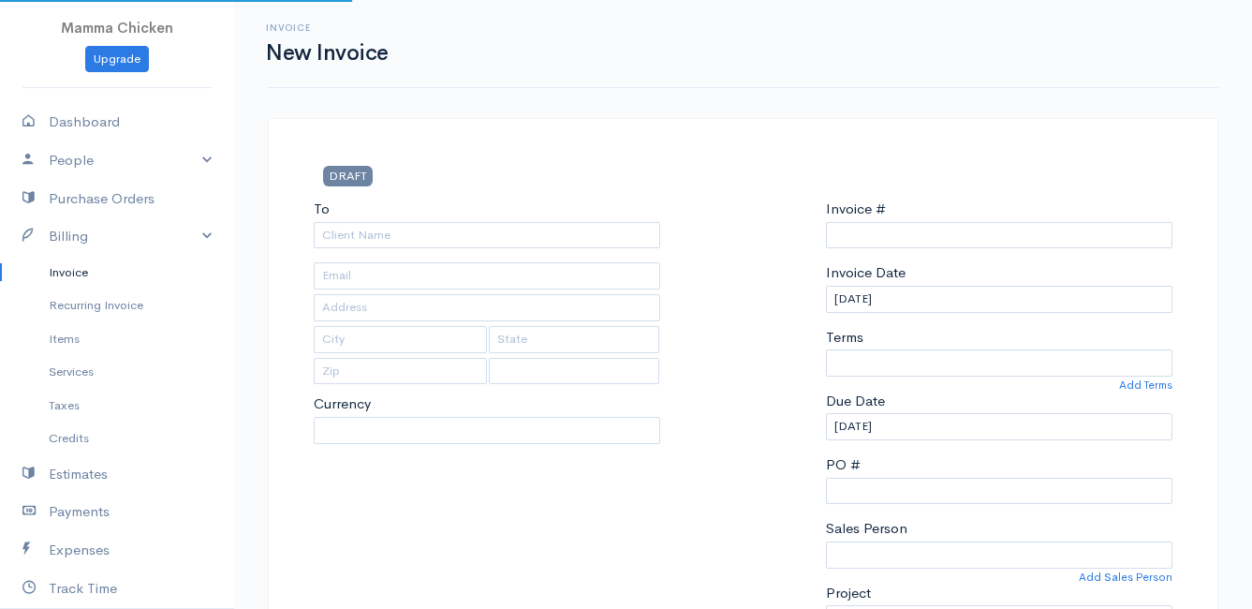
type input "INV 250990"
select select "[GEOGRAPHIC_DATA]"
select select "ZAR"
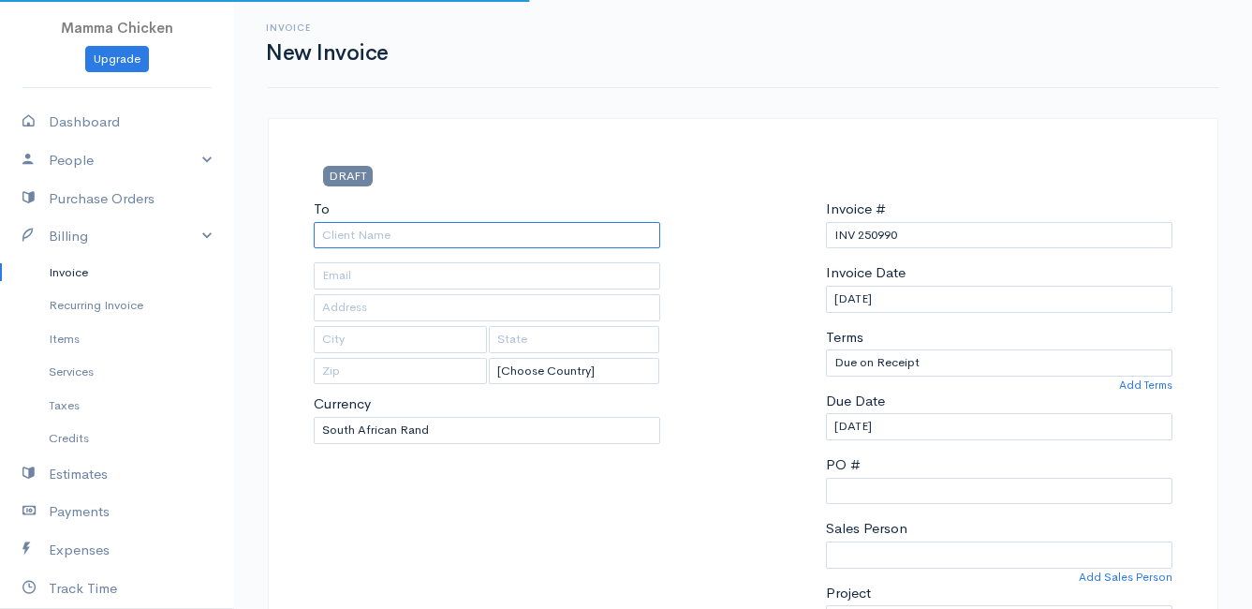
click at [408, 231] on input "To" at bounding box center [487, 235] width 346 height 27
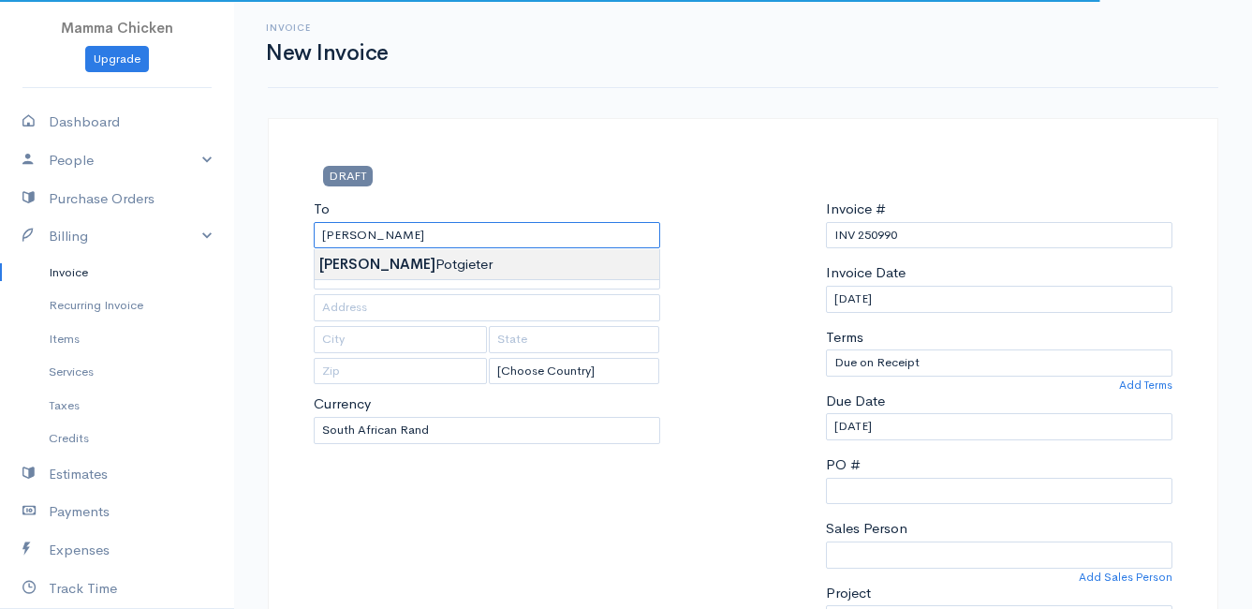
type input "[PERSON_NAME]"
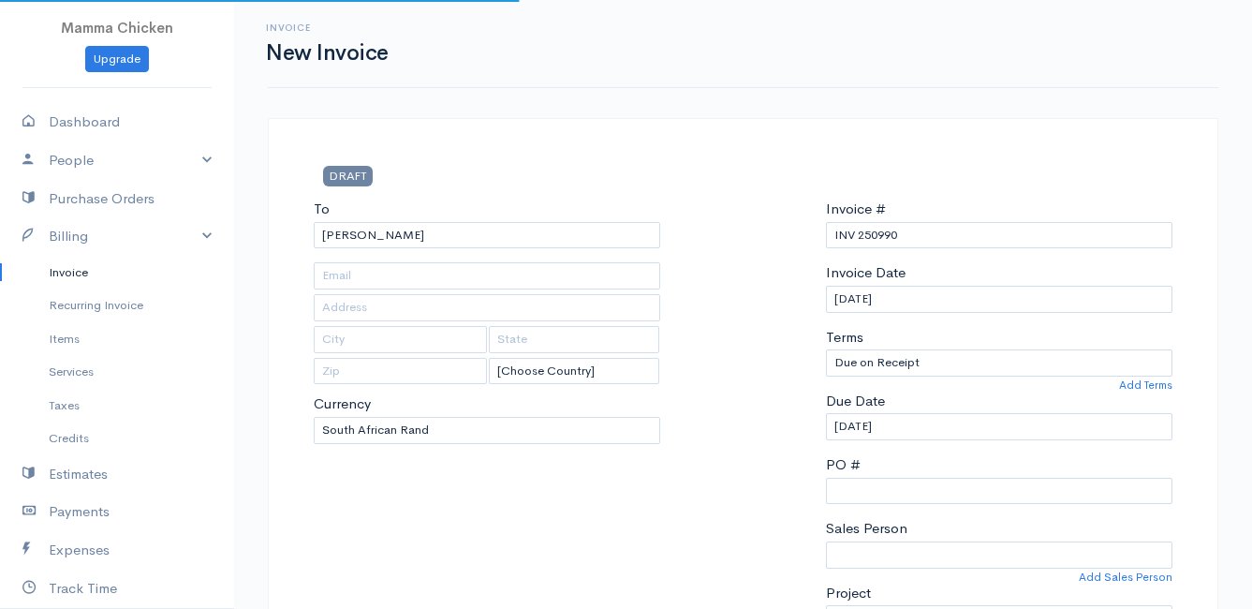
type input "4502 Ixia [PERSON_NAME]"
type input "Bettys Bay"
type input "7195"
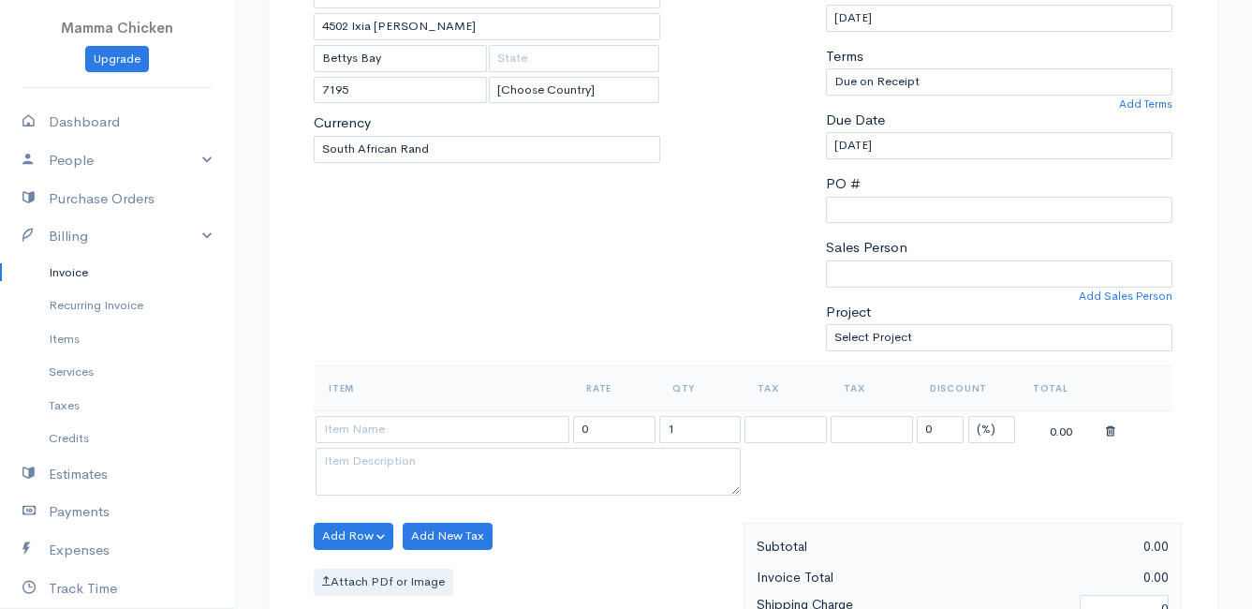
scroll to position [375, 0]
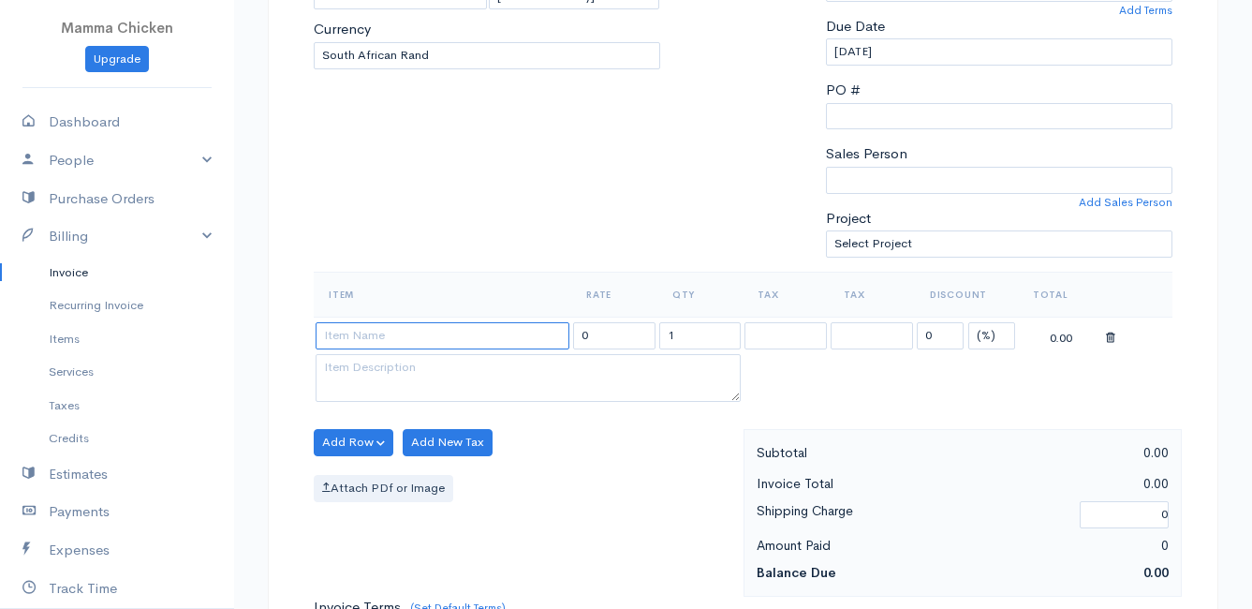
click at [377, 335] on input at bounding box center [443, 335] width 254 height 27
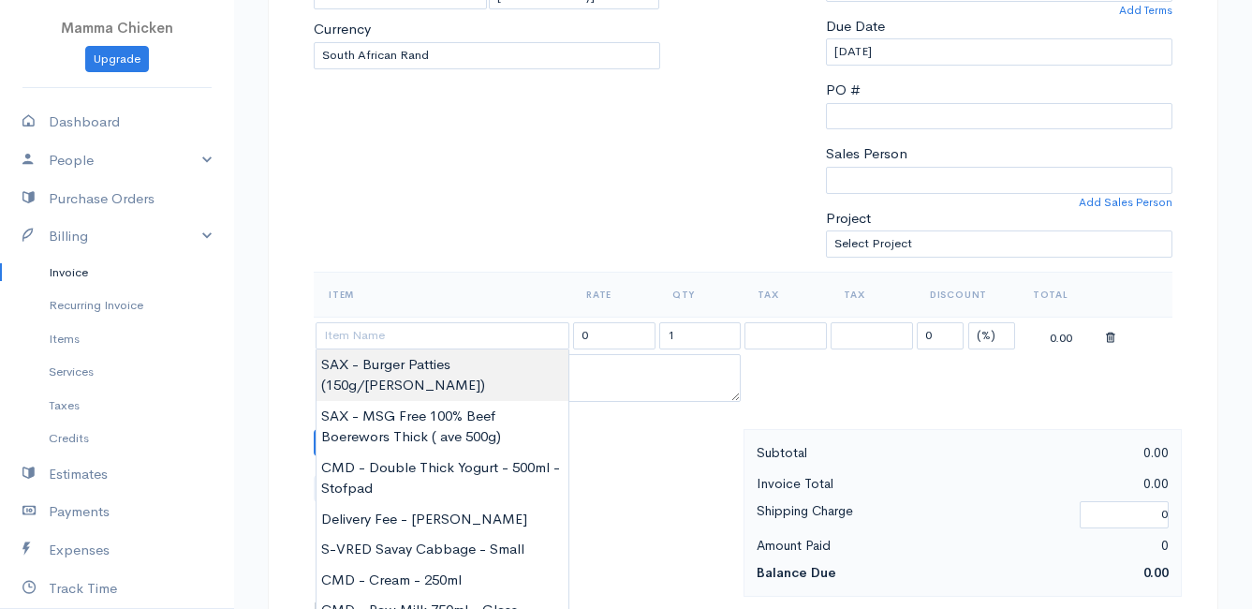
type input "SAX - Burger Patties (150g/[PERSON_NAME])"
type input "178.02"
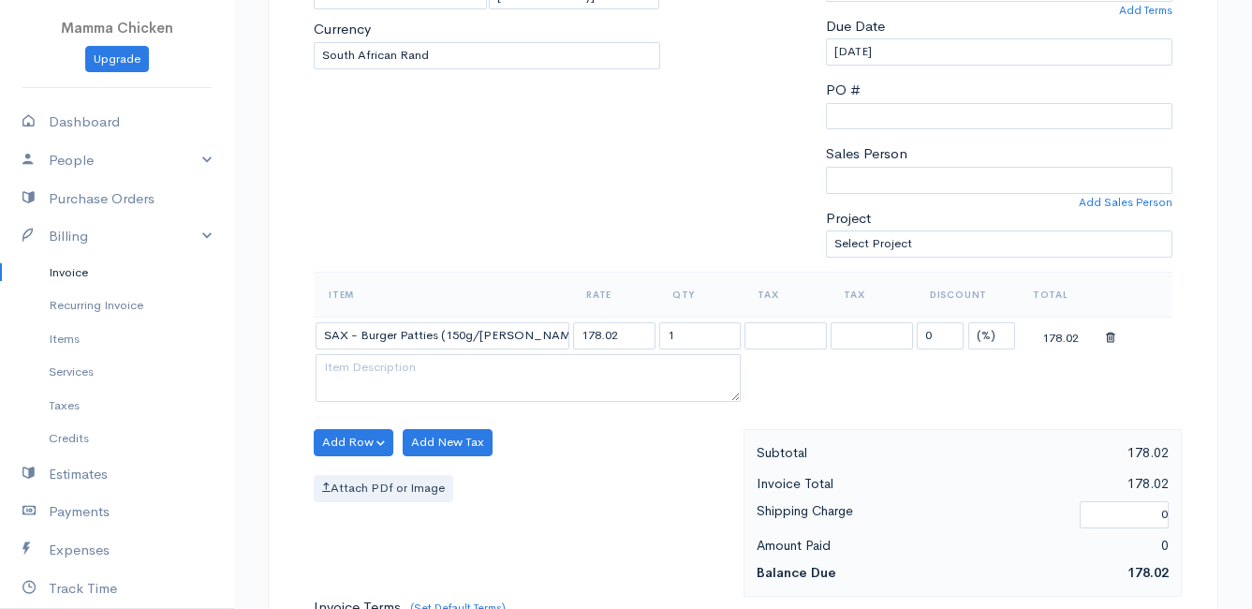
click at [374, 354] on body "Mamma Chicken Upgrade Dashboard People Clients Vendors Staff Users Purchase Ord…" at bounding box center [626, 434] width 1252 height 1619
click at [351, 440] on button "Add Row" at bounding box center [354, 442] width 80 height 27
click at [362, 482] on link "Add Item Row" at bounding box center [389, 480] width 148 height 33
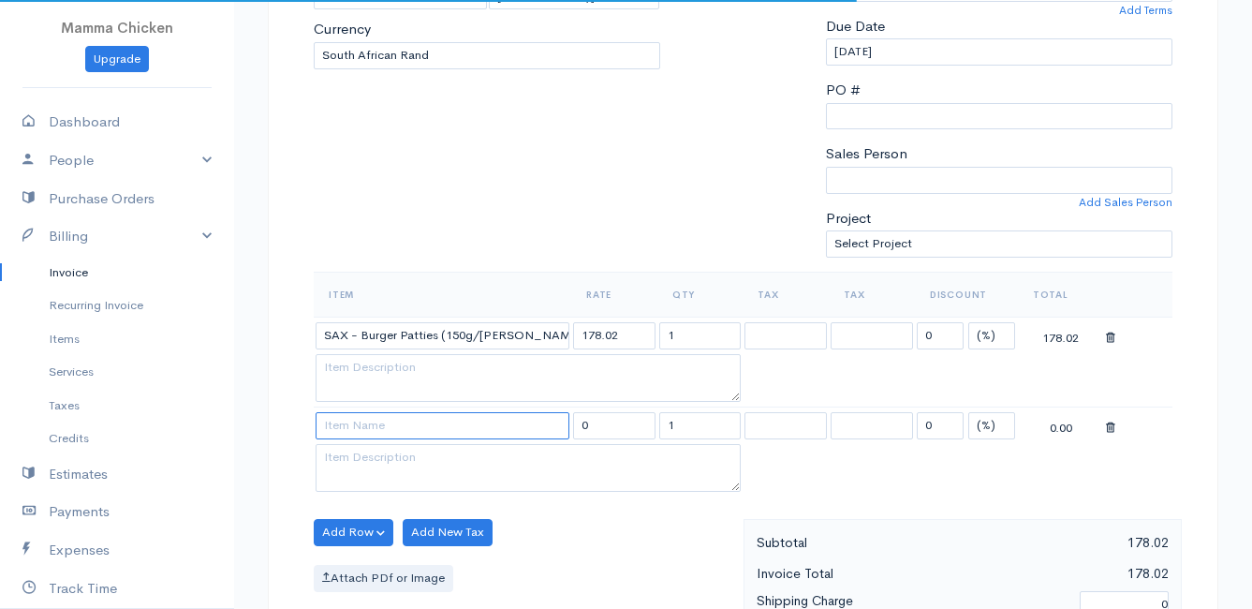
click at [364, 422] on input at bounding box center [443, 425] width 254 height 27
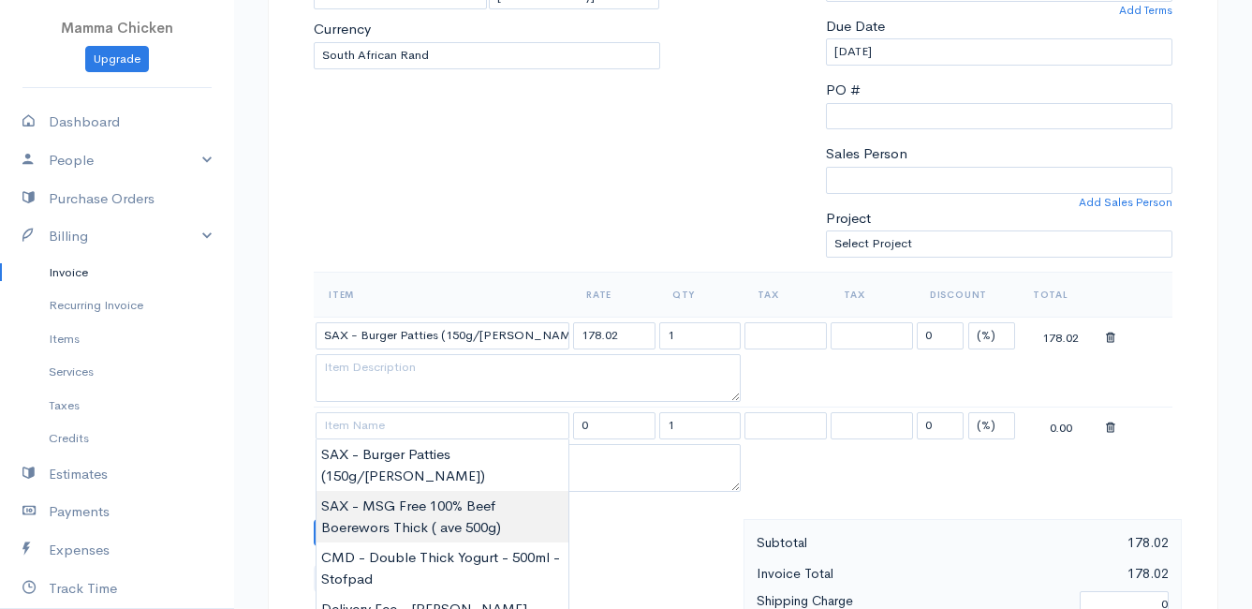
type input "SAX - MSG Free 100% Beef Boerewors Thick ( ave 500g)"
type input "212.75"
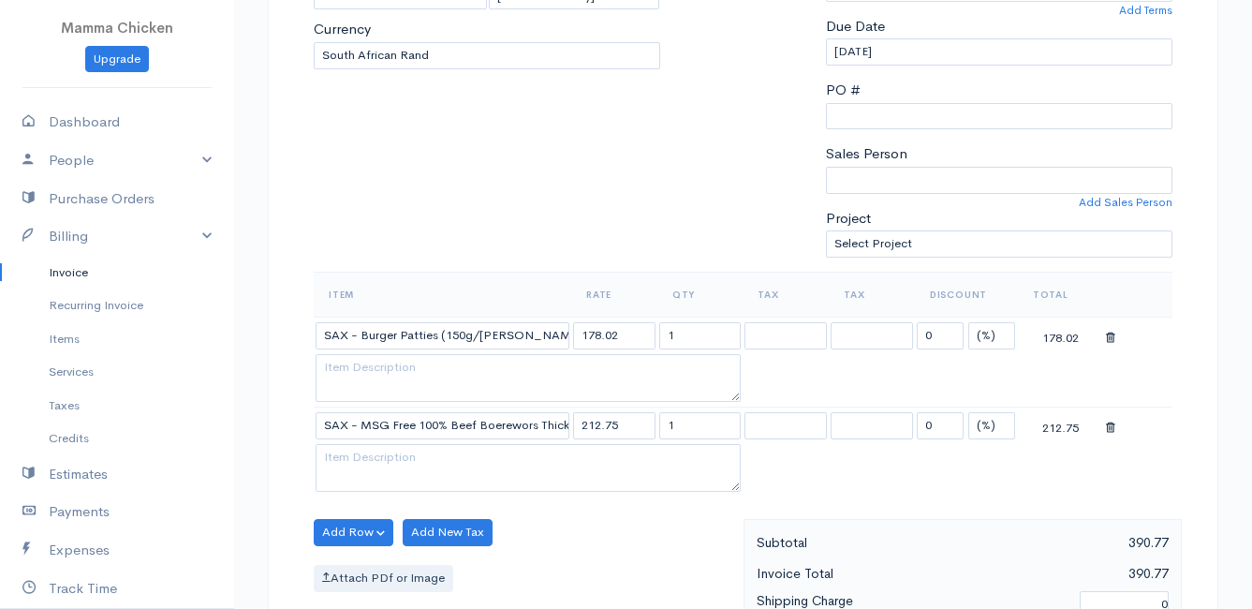
click at [463, 494] on body "Mamma Chicken Upgrade Dashboard People Clients Vendors Staff Users Purchase Ord…" at bounding box center [626, 479] width 1252 height 1709
click at [356, 524] on button "Add Row" at bounding box center [354, 532] width 80 height 27
click at [368, 455] on link "Add Item Row" at bounding box center [389, 462] width 148 height 33
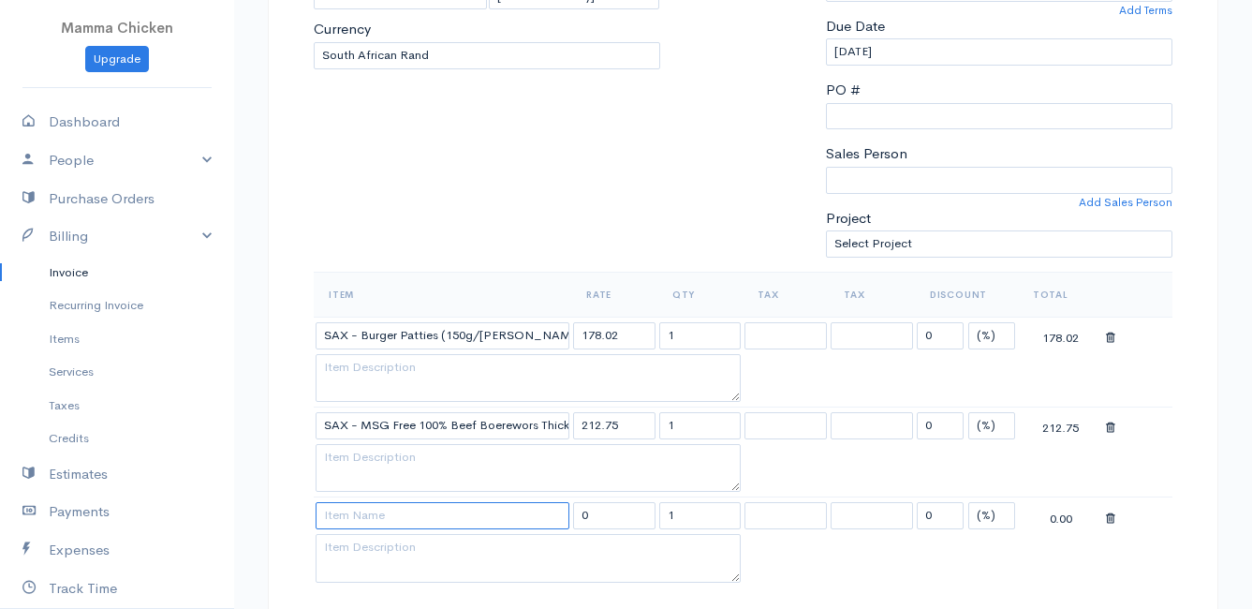
click at [367, 520] on input at bounding box center [443, 515] width 254 height 27
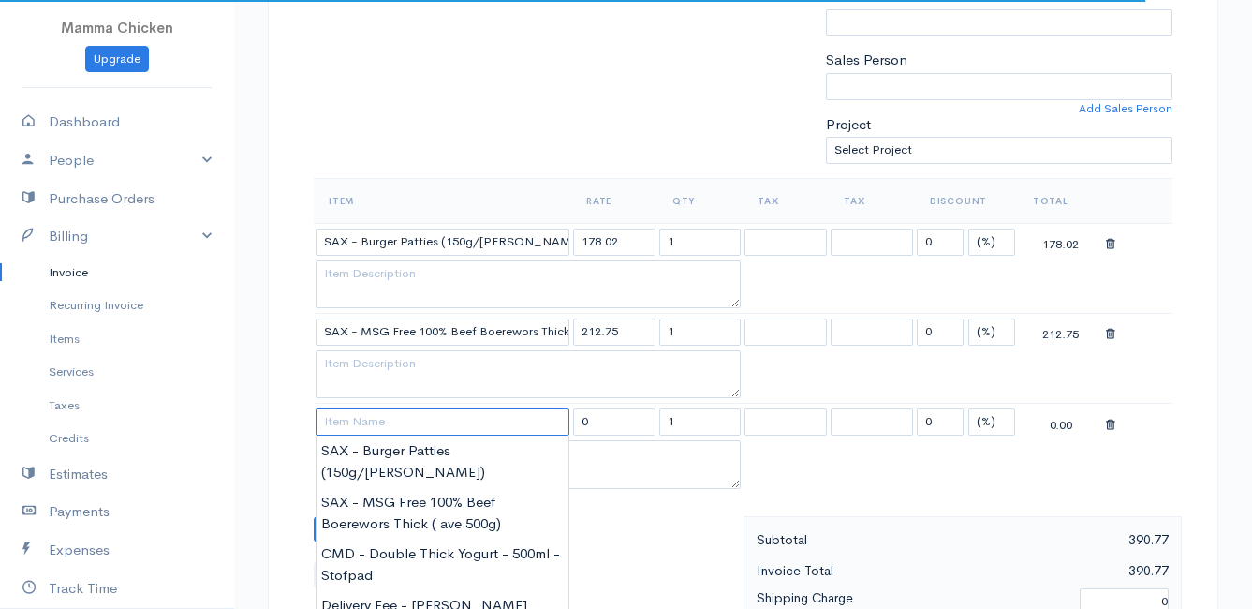
scroll to position [562, 0]
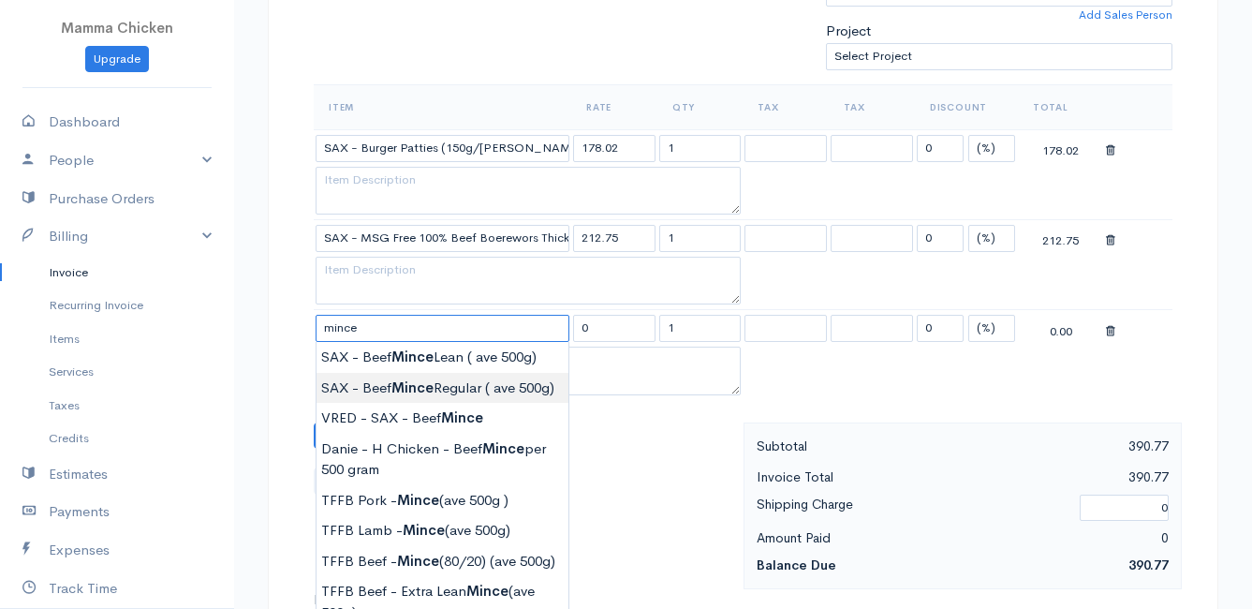
type input "SAX - Beef Mince Regular ( ave 500g)"
type input "164.22"
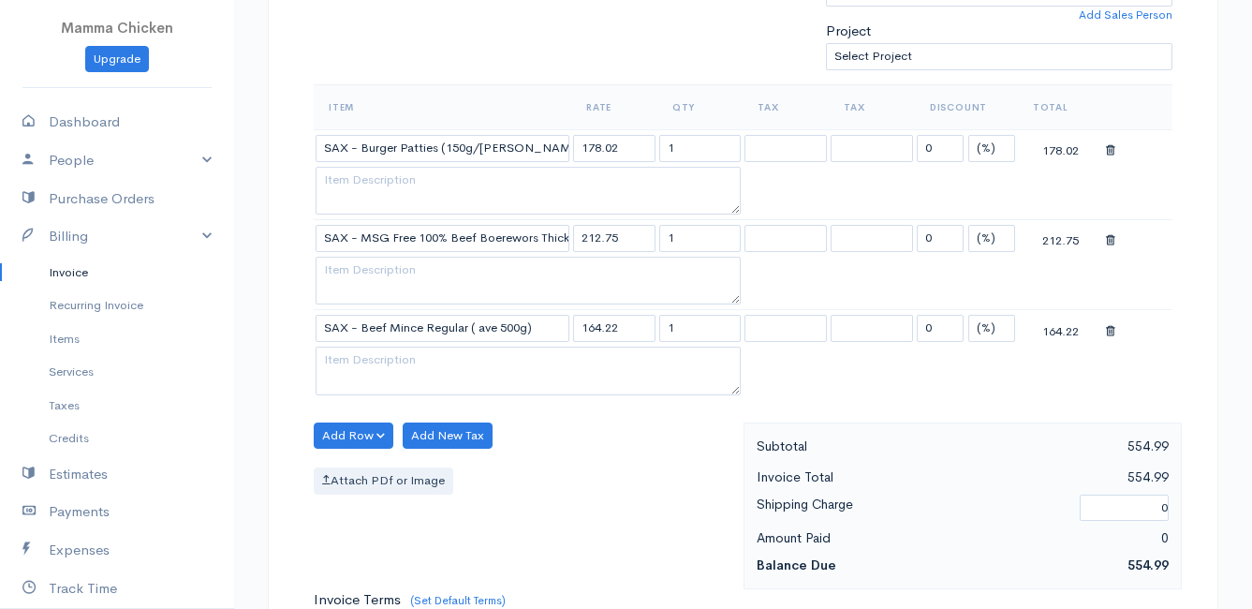
click at [493, 385] on body "Mamma Chicken Upgrade Dashboard People Clients Vendors Staff Users Purchase Ord…" at bounding box center [626, 337] width 1252 height 1799
drag, startPoint x: 708, startPoint y: 151, endPoint x: 623, endPoint y: 163, distance: 86.1
click at [625, 154] on tr "SAX - Burger Patties (150g/[PERSON_NAME]) 178.02 1 0 (%) Flat 178.02" at bounding box center [743, 147] width 859 height 37
type input "0.62"
click at [809, 198] on table "Item Rate Qty Tax Tax Discount Total SAX - Burger Patties (150g/[PERSON_NAME]) …" at bounding box center [743, 242] width 859 height 316
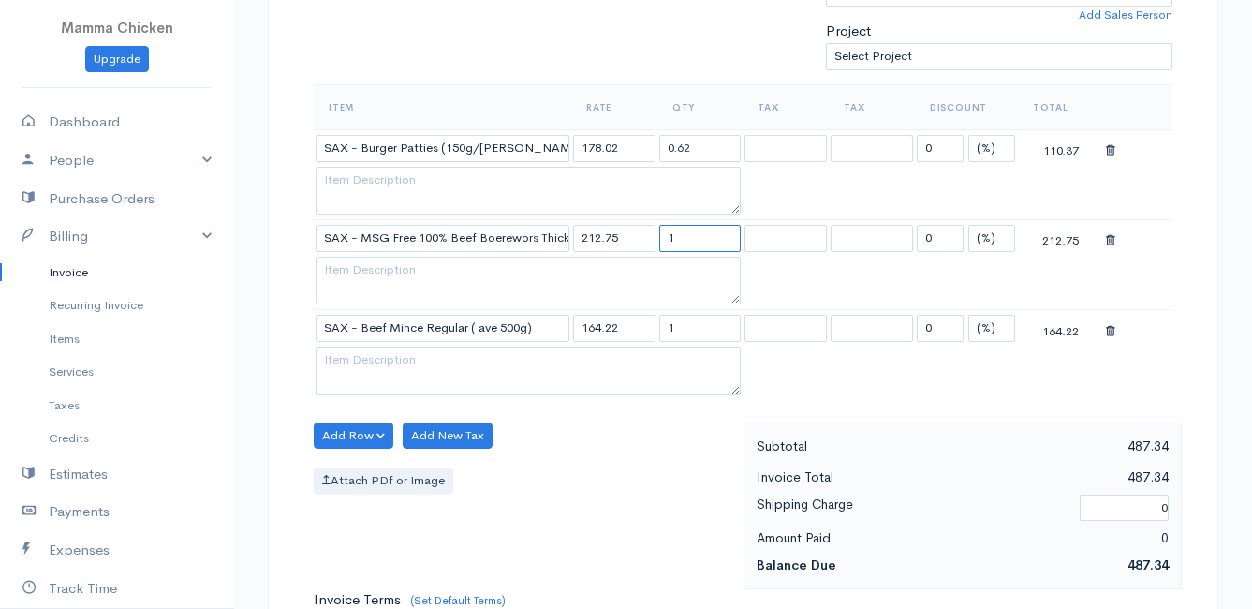
drag, startPoint x: 691, startPoint y: 238, endPoint x: 640, endPoint y: 239, distance: 50.6
click at [640, 239] on tr "SAX - MSG Free 100% Beef Boerewors Thick ( ave 500g) 212.75 1 0 (%) Flat 212.75" at bounding box center [743, 238] width 859 height 37
type input "0.54"
click at [619, 429] on div "Add Row Add Item Row Add Time Row Add New Tax Attach PDf or Image" at bounding box center [523, 506] width 439 height 168
drag, startPoint x: 692, startPoint y: 325, endPoint x: 643, endPoint y: 328, distance: 48.8
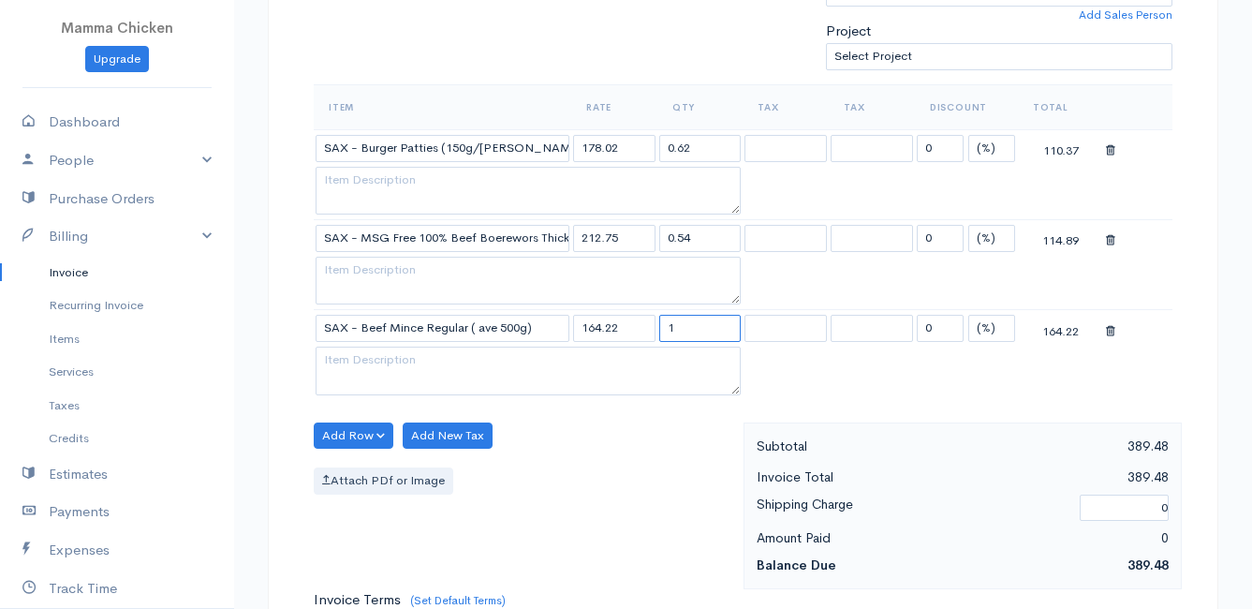
click at [643, 328] on tr "SAX - Beef Mince Regular ( ave 500g) 164.22 1 0 (%) Flat 164.22" at bounding box center [743, 328] width 859 height 37
click at [590, 507] on div "Add Row Add Item Row Add Time Row Add New Tax Attach PDf or Image" at bounding box center [523, 506] width 439 height 168
click at [709, 332] on input "0.51" at bounding box center [700, 328] width 82 height 27
type input "0.52"
click at [641, 509] on div "Add Row Add Item Row Add Time Row Add New Tax Attach PDf or Image" at bounding box center [523, 506] width 439 height 168
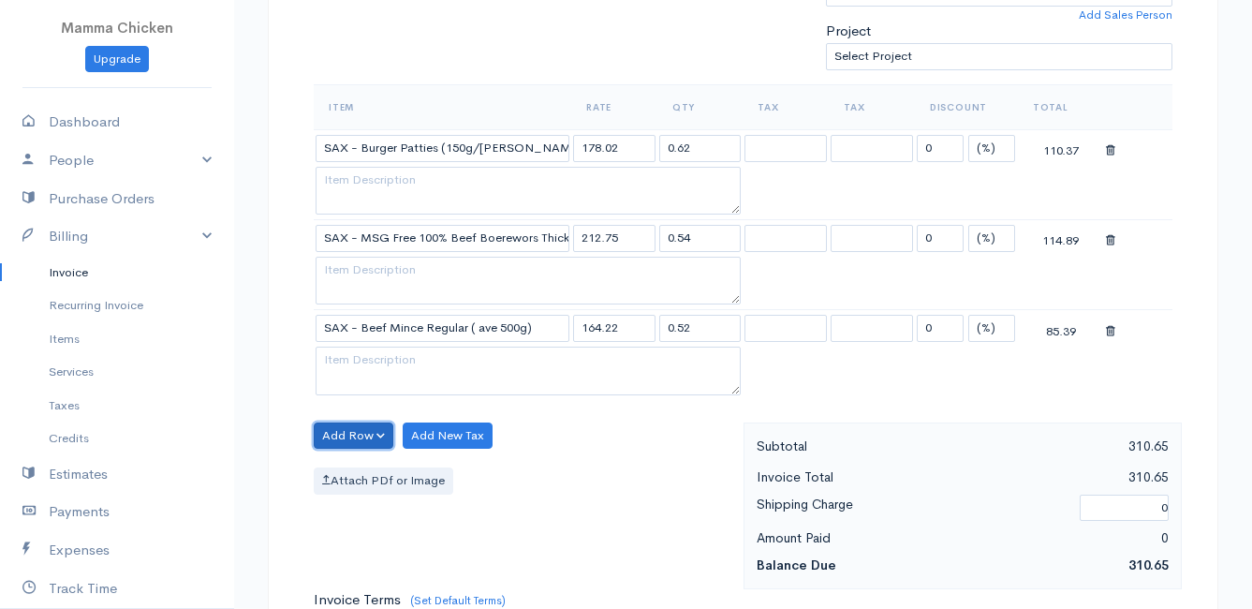
click at [360, 429] on button "Add Row" at bounding box center [354, 435] width 80 height 27
click at [369, 469] on link "Add Item Row" at bounding box center [389, 474] width 148 height 33
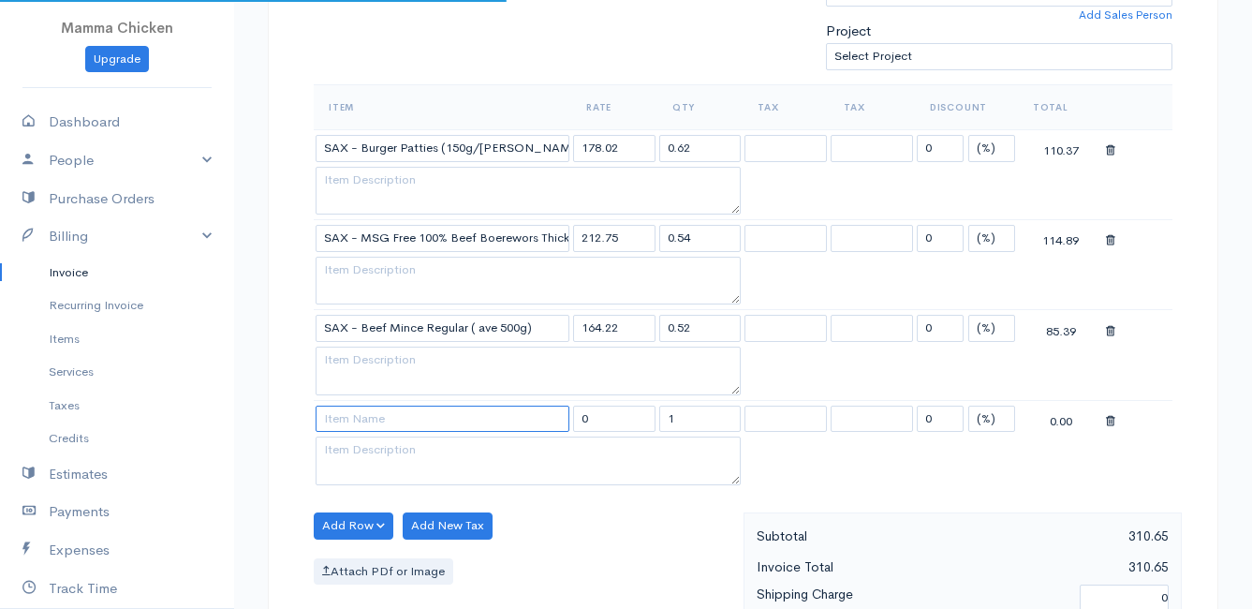
click at [379, 428] on input at bounding box center [443, 418] width 254 height 27
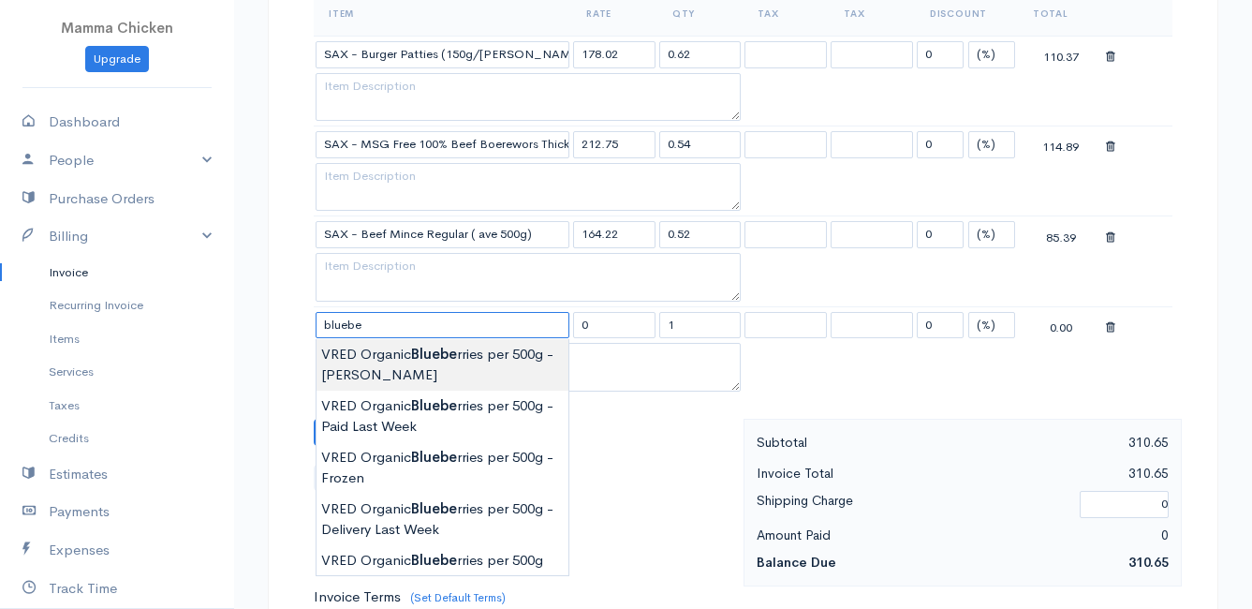
scroll to position [749, 0]
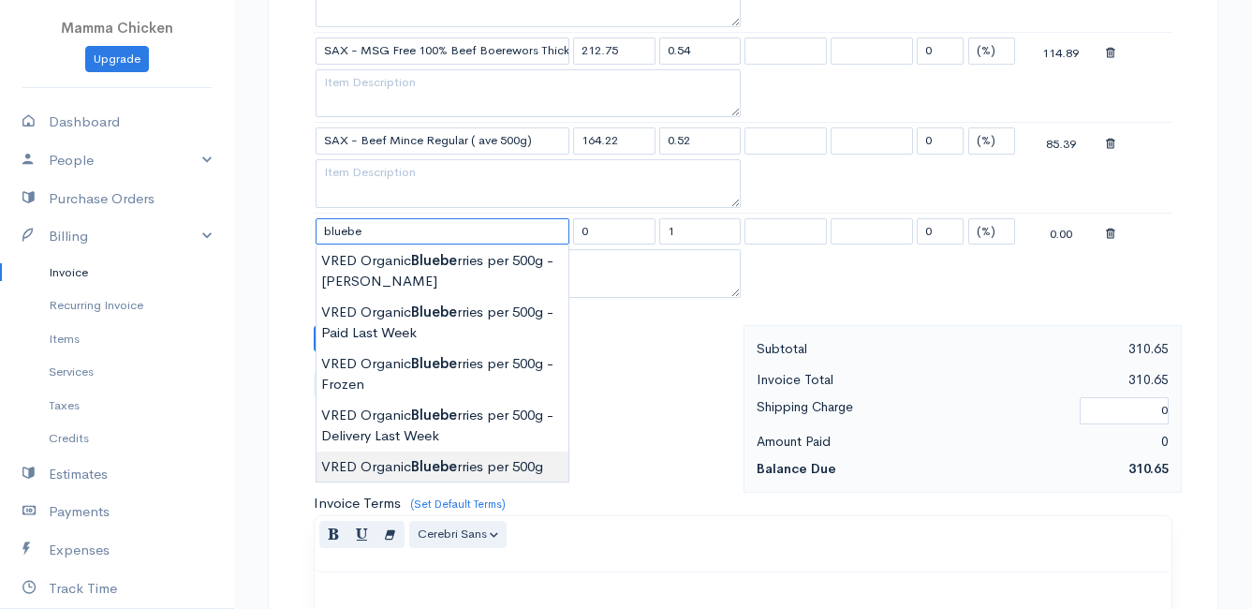
type input "VRED Organic Blueberries per 500g"
type input "90.00"
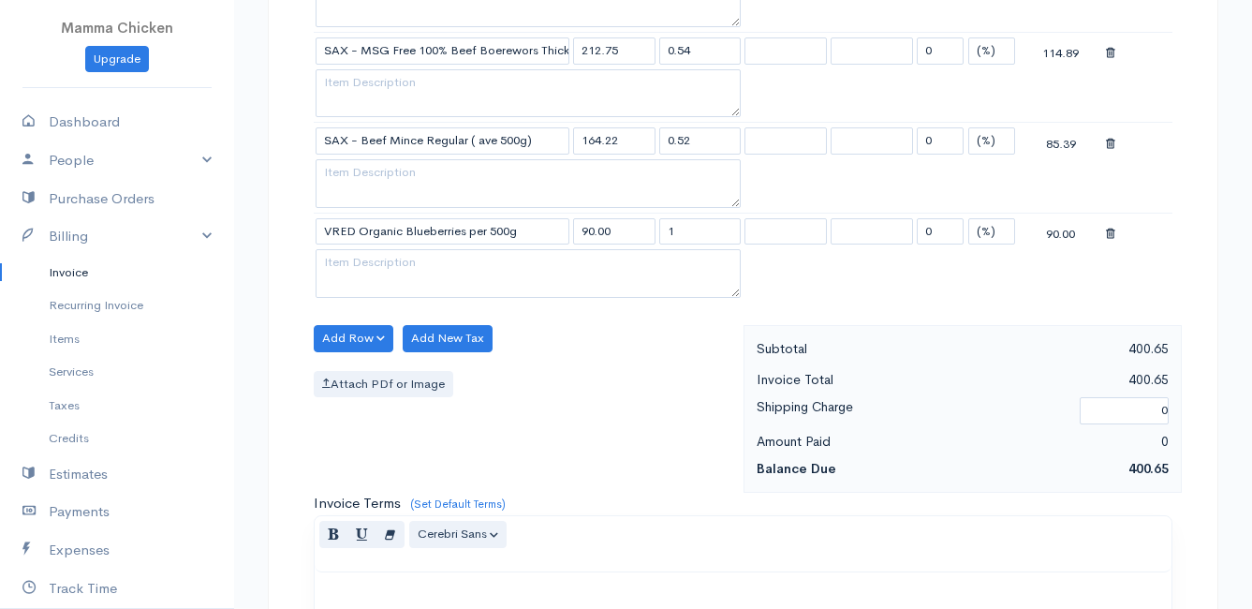
click at [493, 460] on body "Mamma Chicken Upgrade Dashboard People Clients Vendors Staff Users Purchase Ord…" at bounding box center [626, 195] width 1252 height 1889
click at [674, 426] on div "Add Row Add Item Row Add Time Row Add New Tax Attach PDf or Image" at bounding box center [523, 409] width 439 height 168
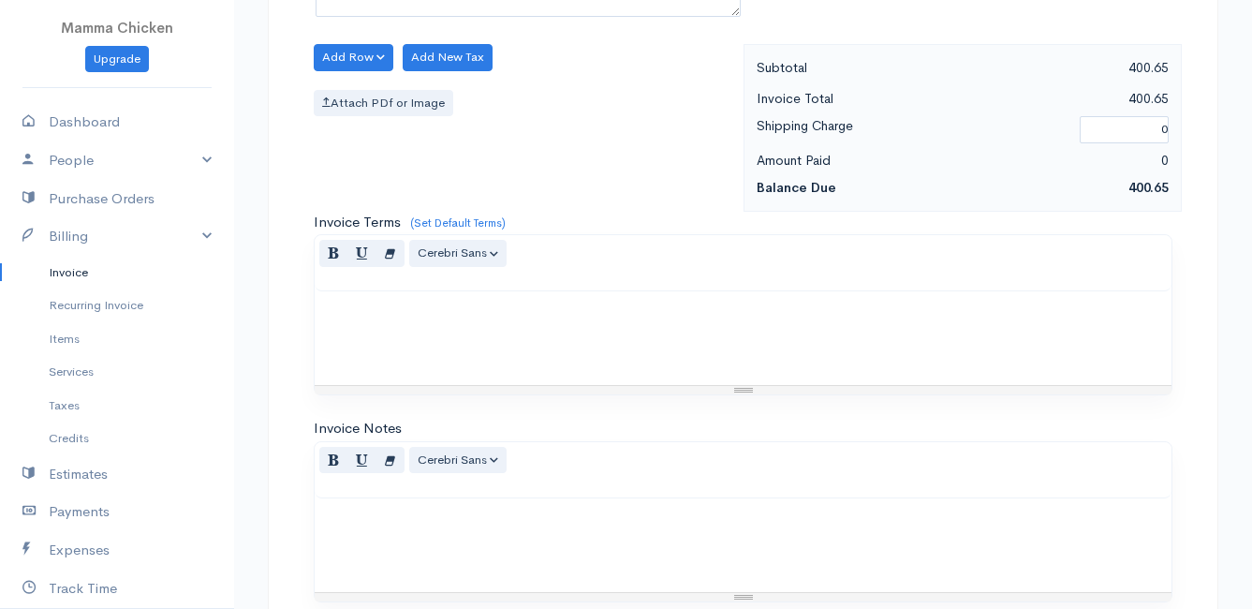
scroll to position [1280, 0]
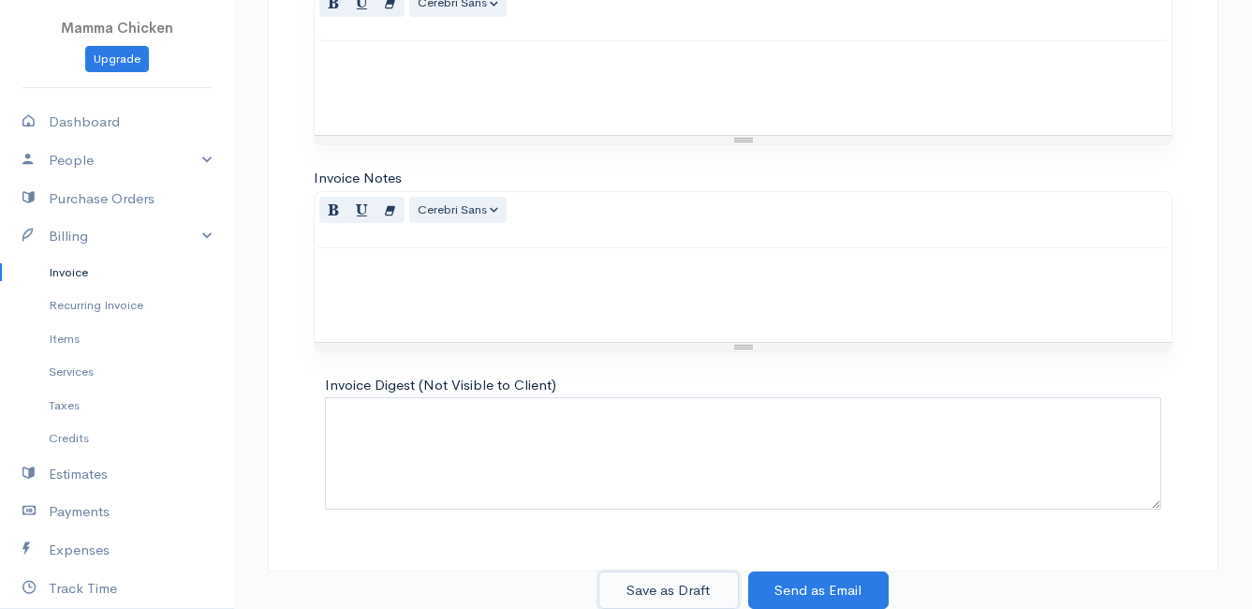
click at [666, 587] on button "Save as Draft" at bounding box center [668, 590] width 140 height 38
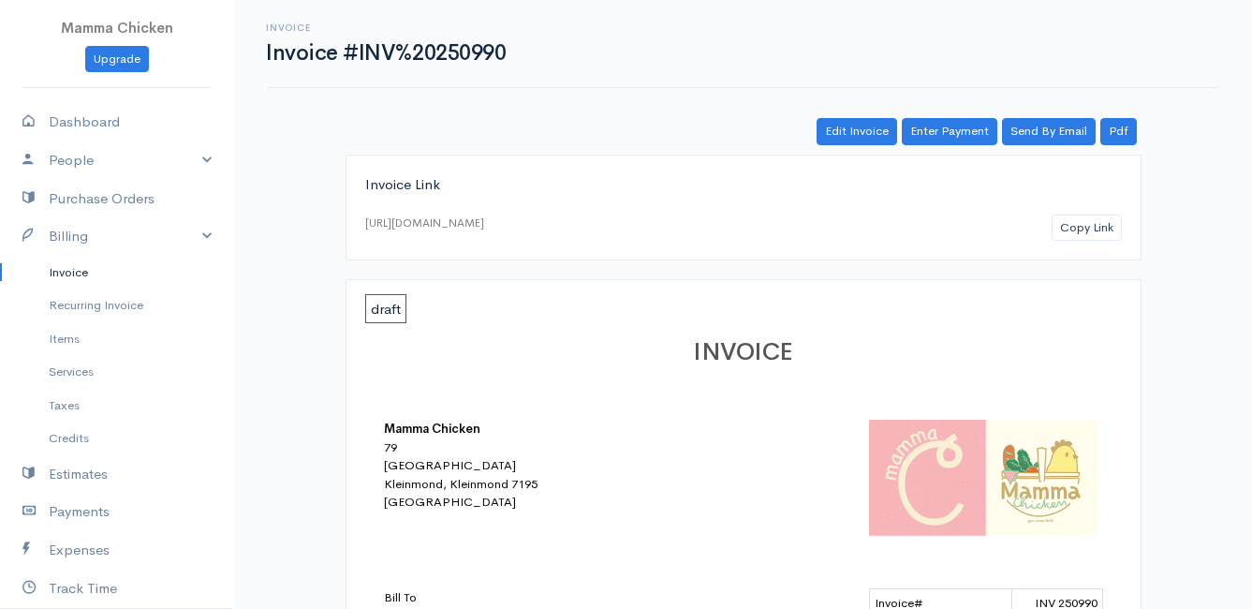
click at [76, 272] on link "Invoice" at bounding box center [117, 273] width 234 height 34
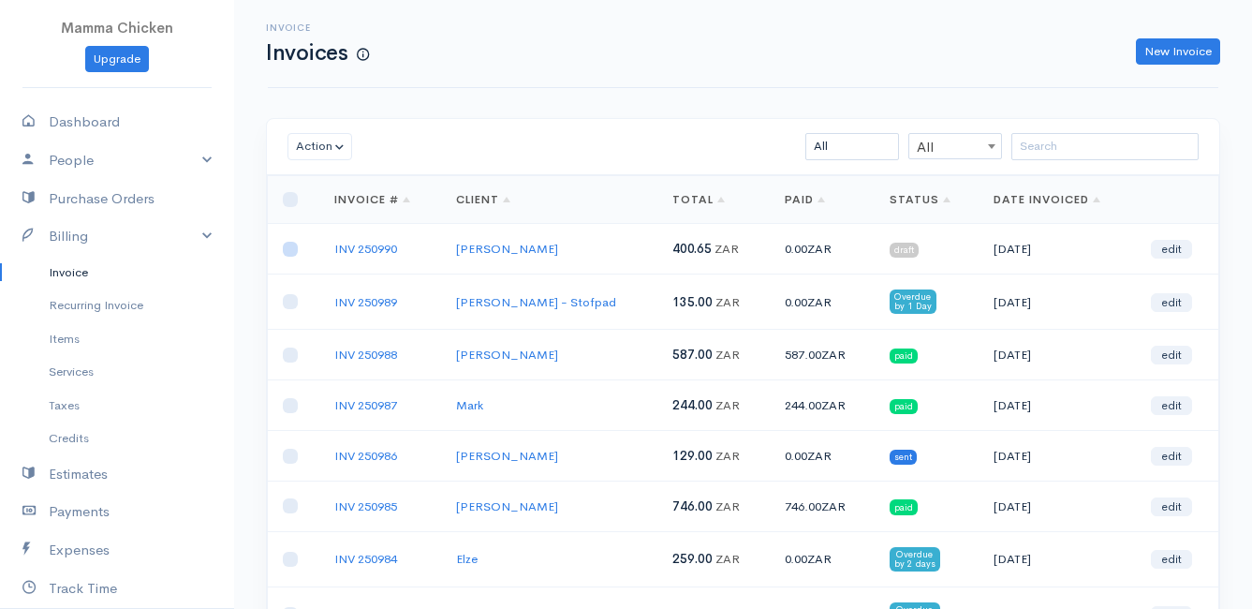
click at [287, 248] on input "checkbox" at bounding box center [290, 249] width 15 height 15
checkbox input "true"
click at [328, 140] on button "Action" at bounding box center [319, 146] width 65 height 27
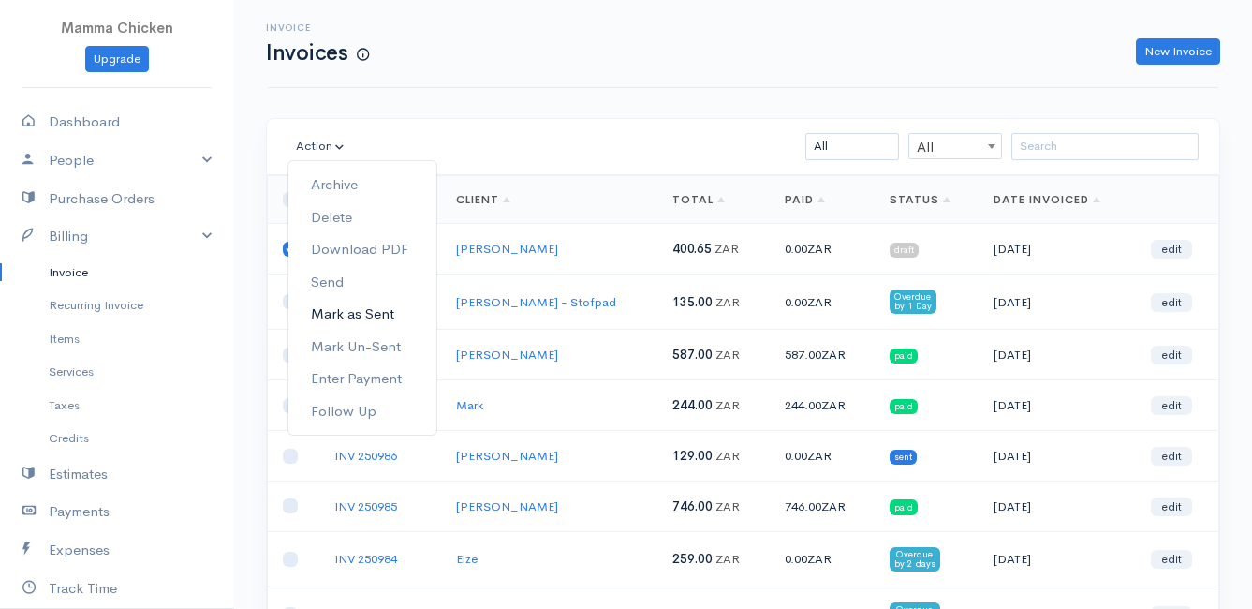
click at [383, 308] on link "Mark as Sent" at bounding box center [362, 314] width 148 height 33
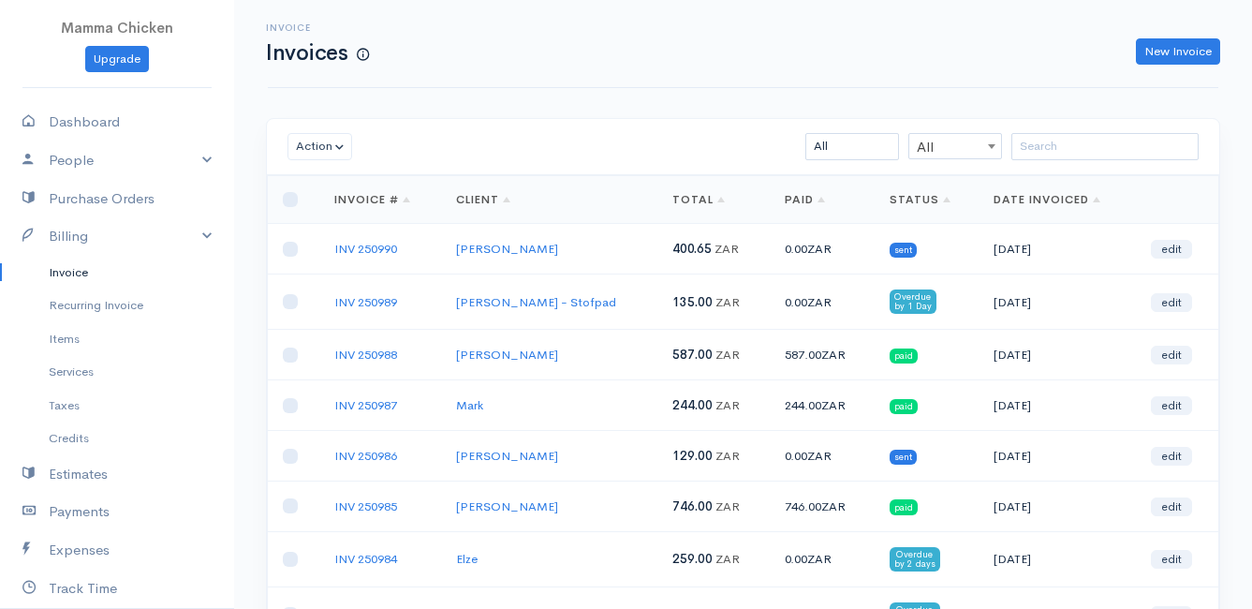
click at [579, 37] on div "Invoice Invoices New Invoice" at bounding box center [743, 43] width 973 height 42
